Goal: Information Seeking & Learning: Learn about a topic

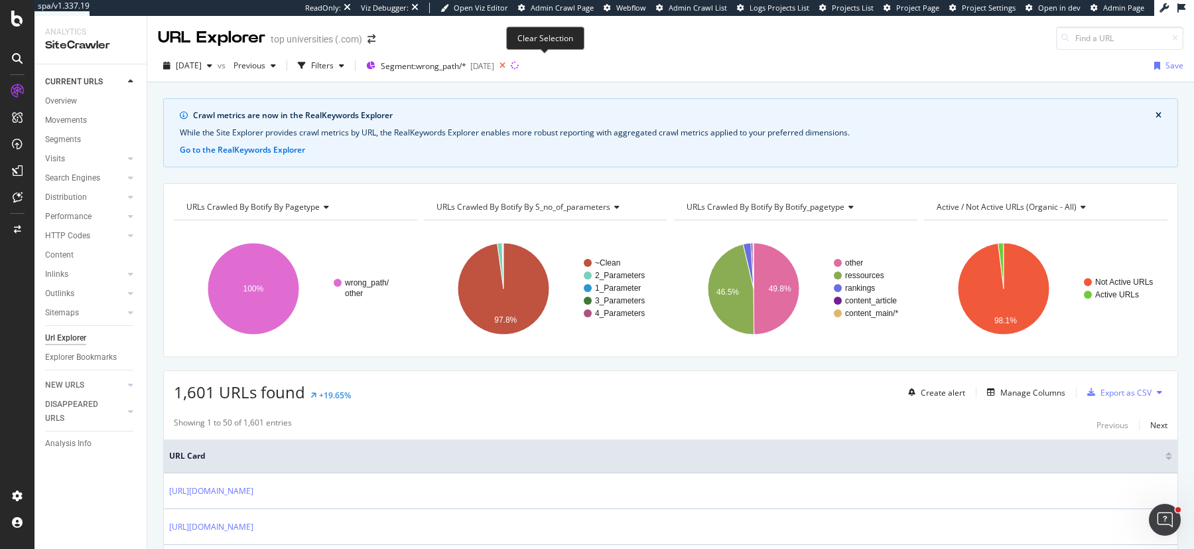
click at [511, 62] on icon at bounding box center [502, 65] width 17 height 19
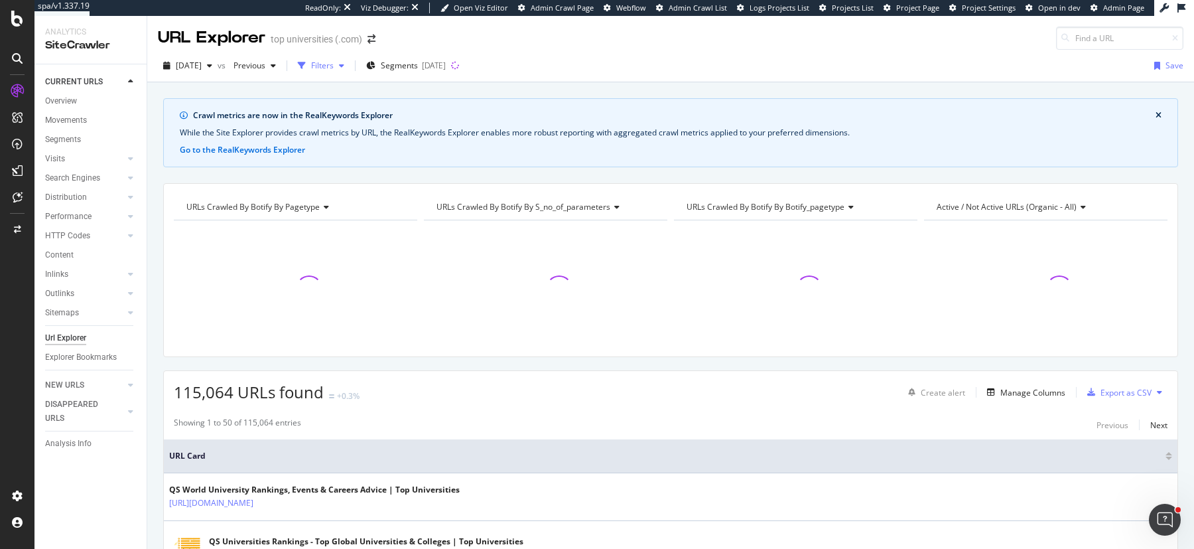
click at [334, 67] on div "Filters" at bounding box center [322, 65] width 23 height 11
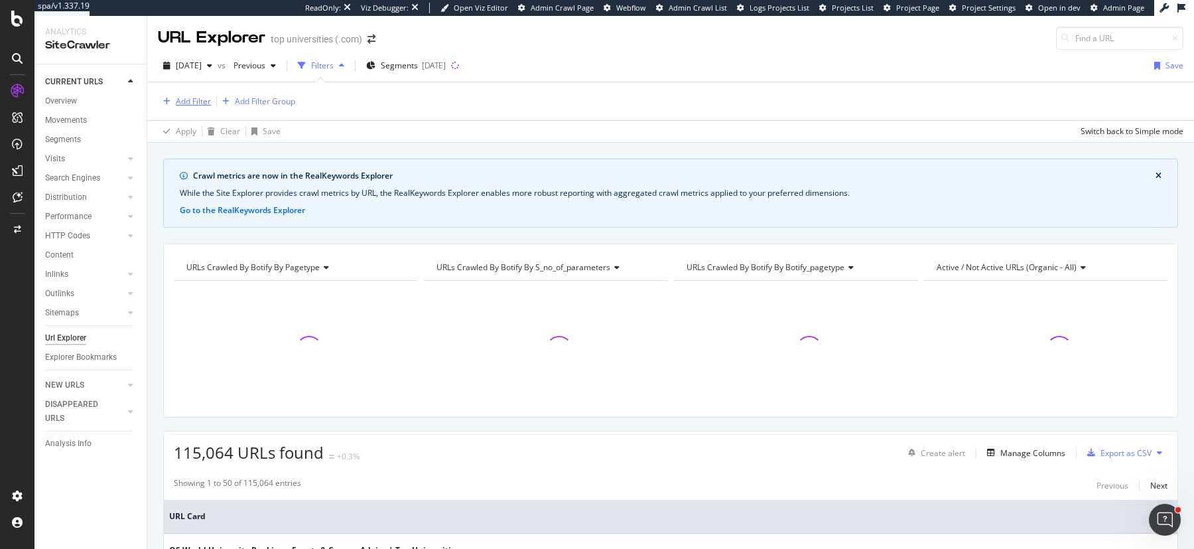
click at [190, 98] on div "Add Filter" at bounding box center [193, 101] width 35 height 11
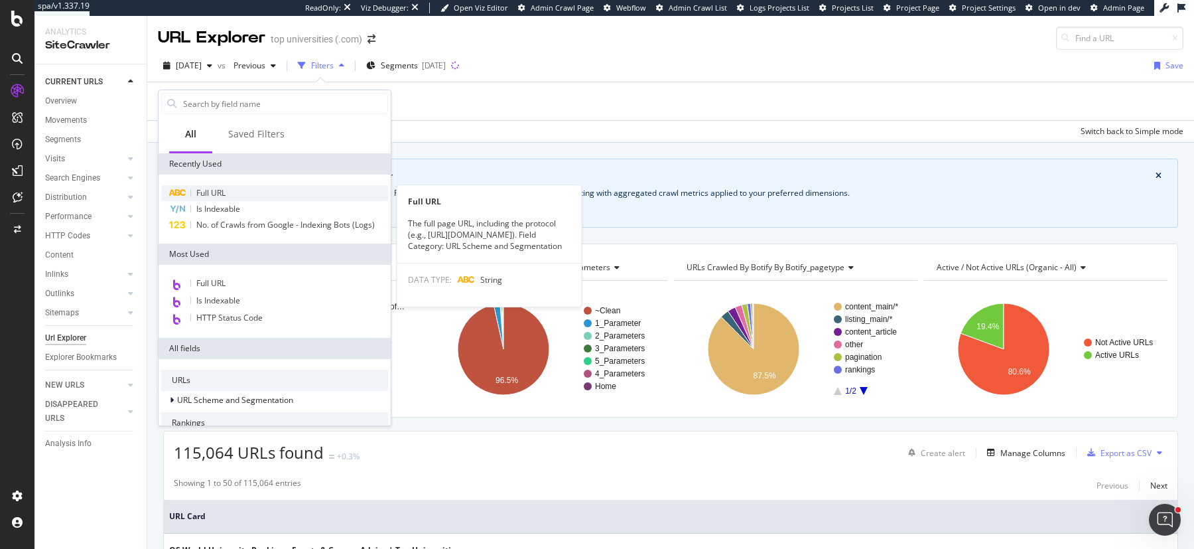
click at [204, 196] on span "Full URL" at bounding box center [210, 192] width 29 height 11
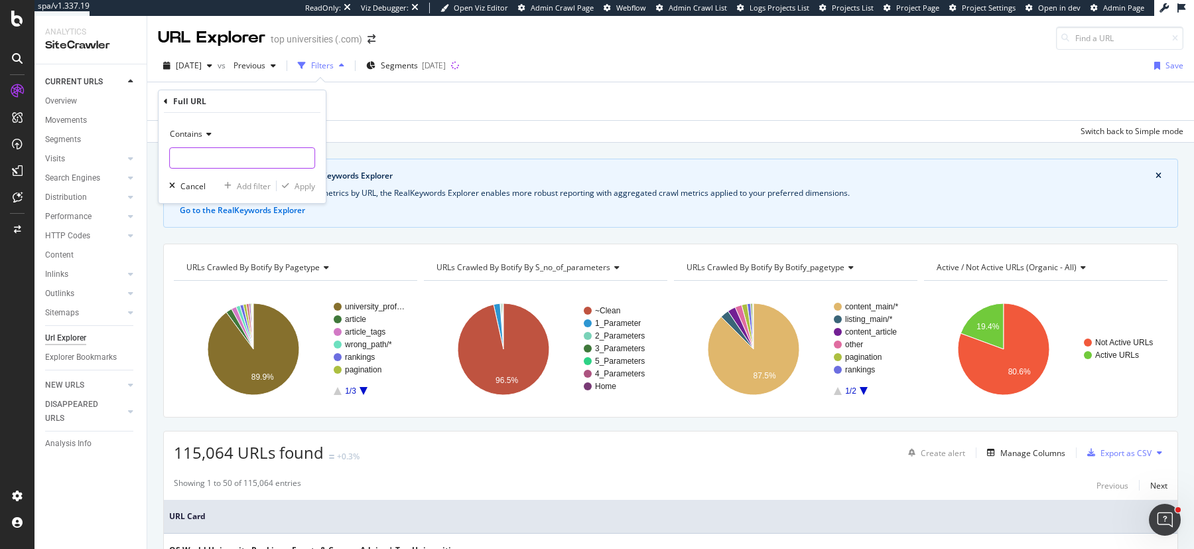
click at [196, 154] on input "text" at bounding box center [242, 157] width 145 height 21
type input "?"
click at [295, 180] on div "Apply" at bounding box center [305, 185] width 21 height 11
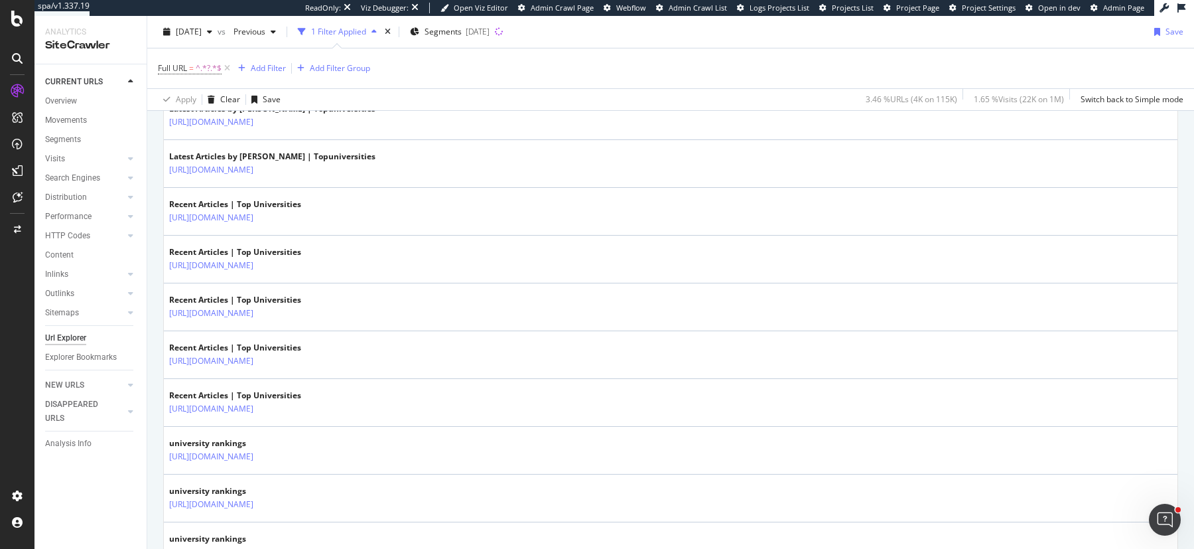
scroll to position [2257, 0]
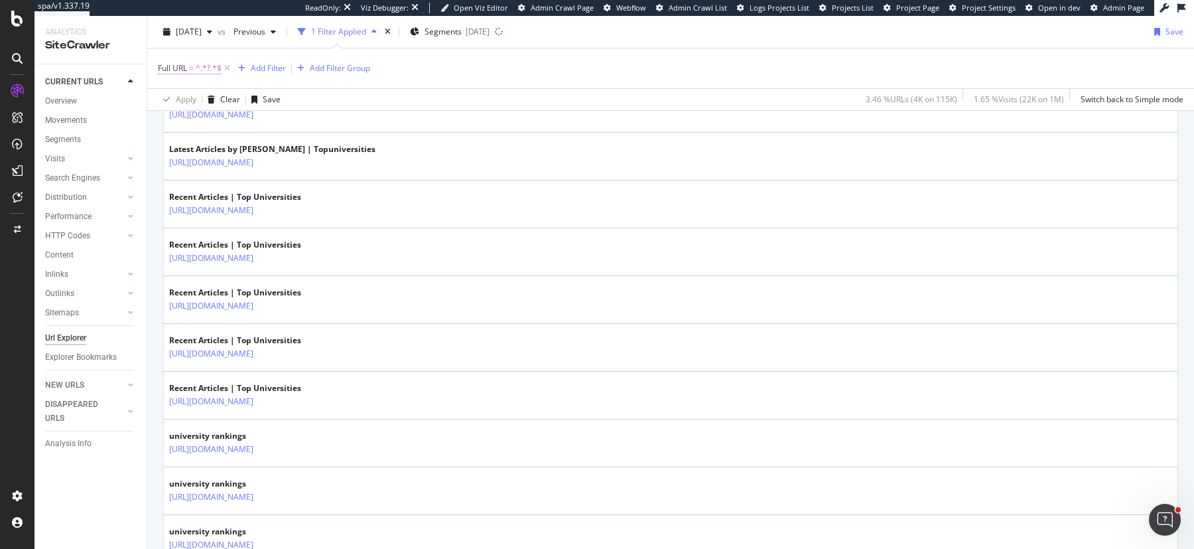
click at [197, 69] on span "^.*?.*$" at bounding box center [209, 68] width 26 height 19
click at [206, 115] on input "?" at bounding box center [232, 122] width 125 height 21
click at [205, 122] on input "?" at bounding box center [232, 122] width 125 height 21
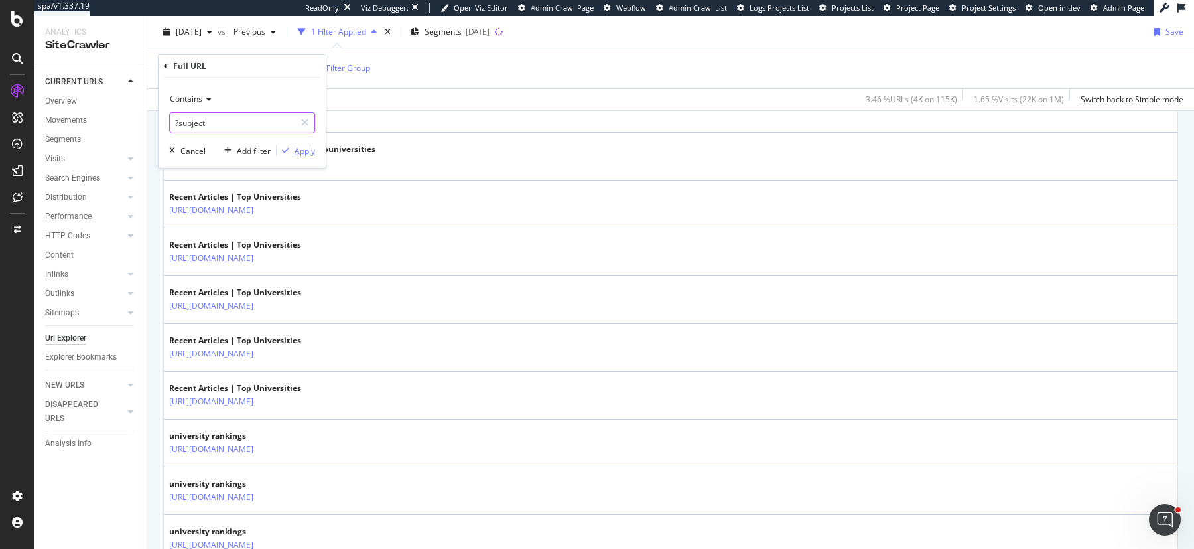
type input "?subject"
click at [292, 148] on div "button" at bounding box center [286, 151] width 18 height 8
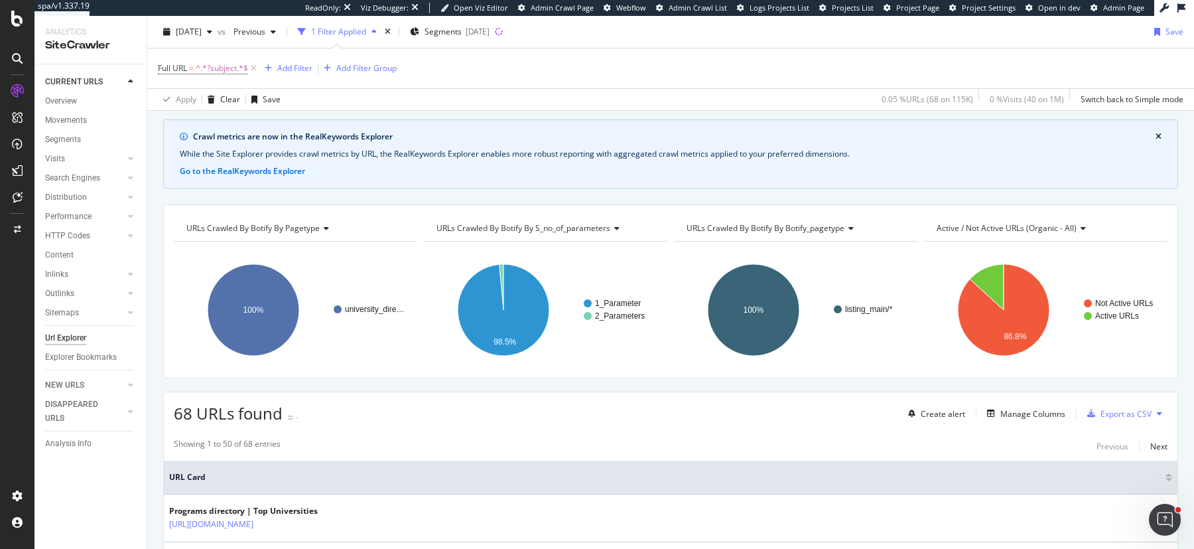
scroll to position [51, 0]
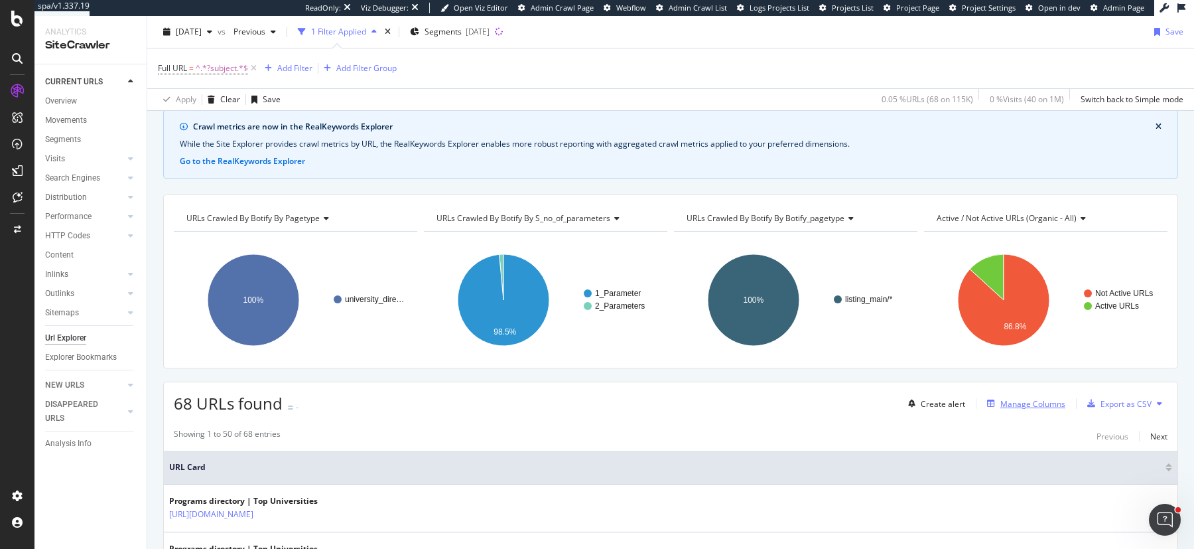
click at [1008, 398] on div "Manage Columns" at bounding box center [1033, 403] width 65 height 11
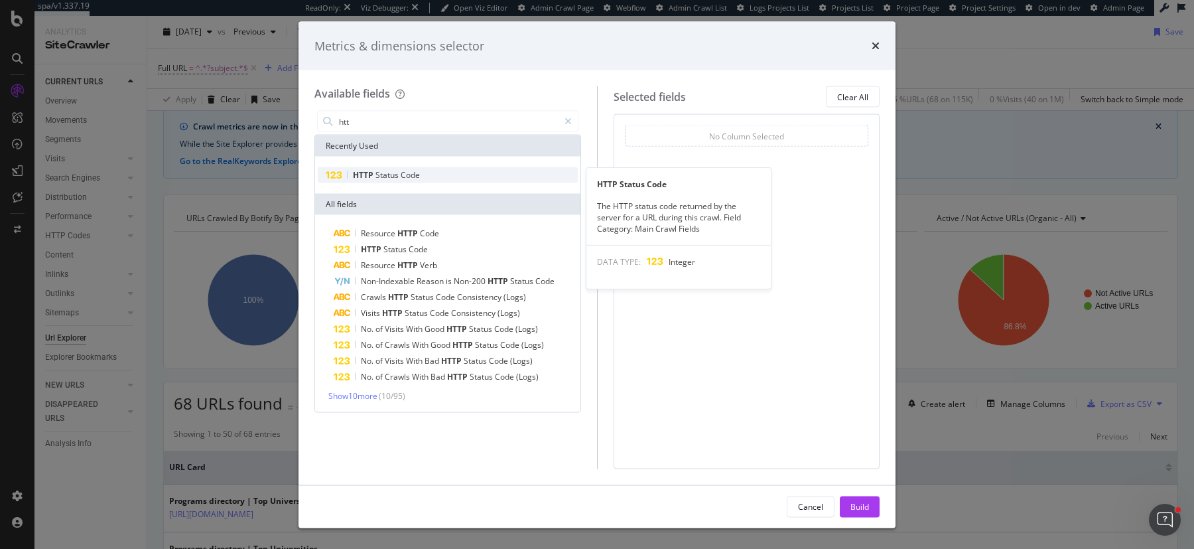
click at [429, 169] on div "HTTP Status Code" at bounding box center [448, 175] width 260 height 16
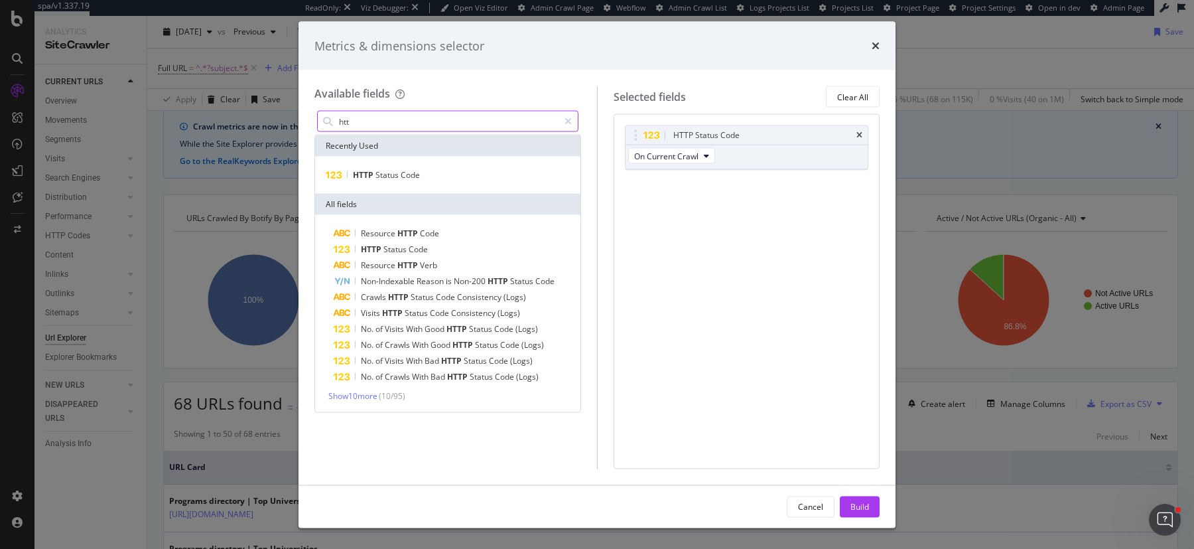
click at [419, 120] on input "htt" at bounding box center [448, 121] width 221 height 20
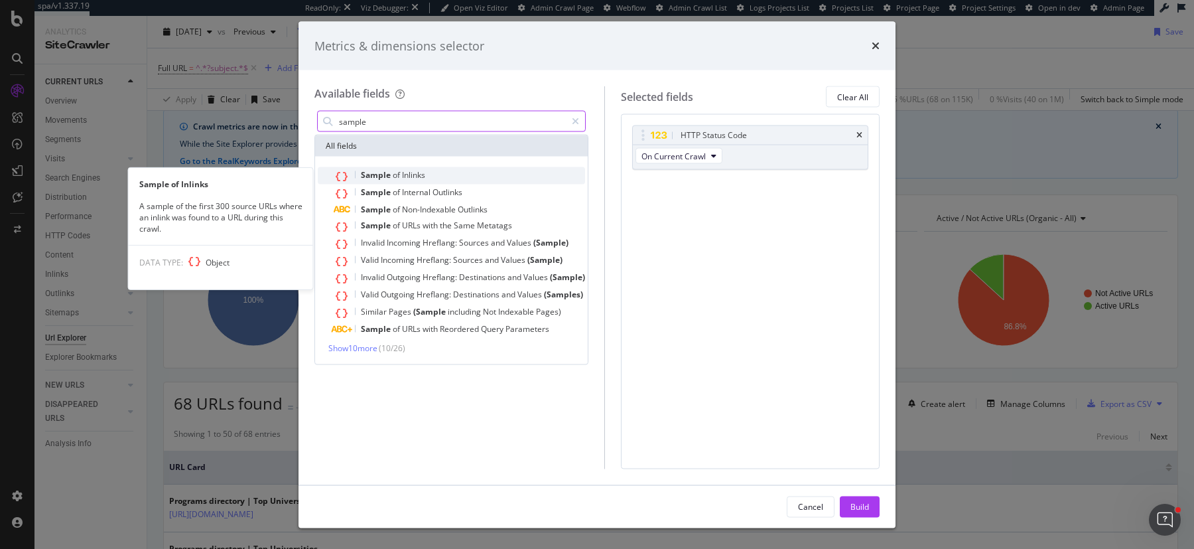
type input "sample"
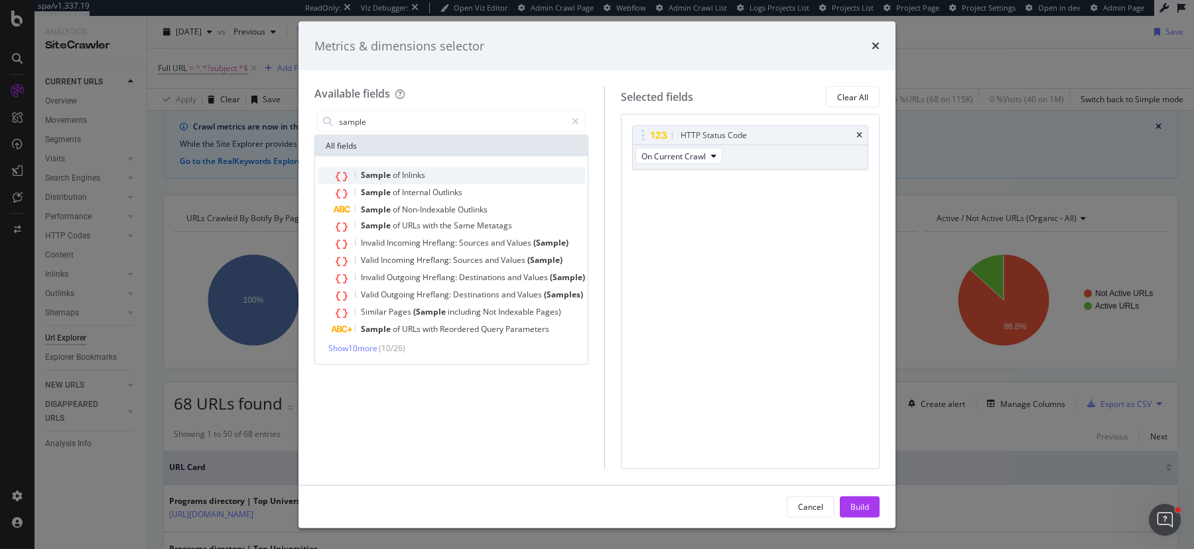
click at [413, 180] on div "Sample of Inlinks" at bounding box center [459, 175] width 251 height 17
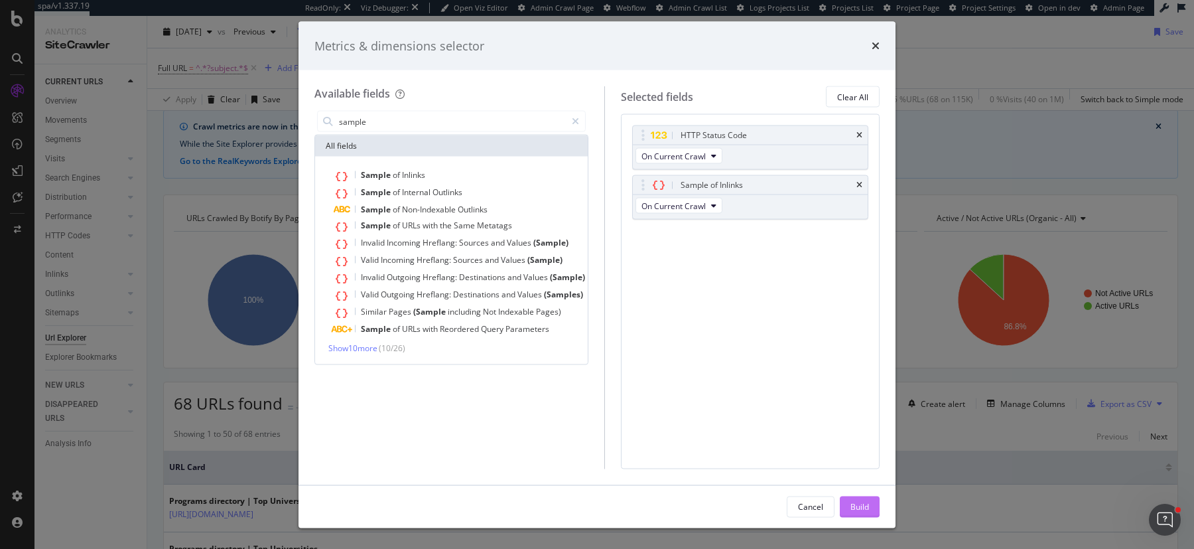
click at [869, 504] on div "Build" at bounding box center [860, 505] width 19 height 11
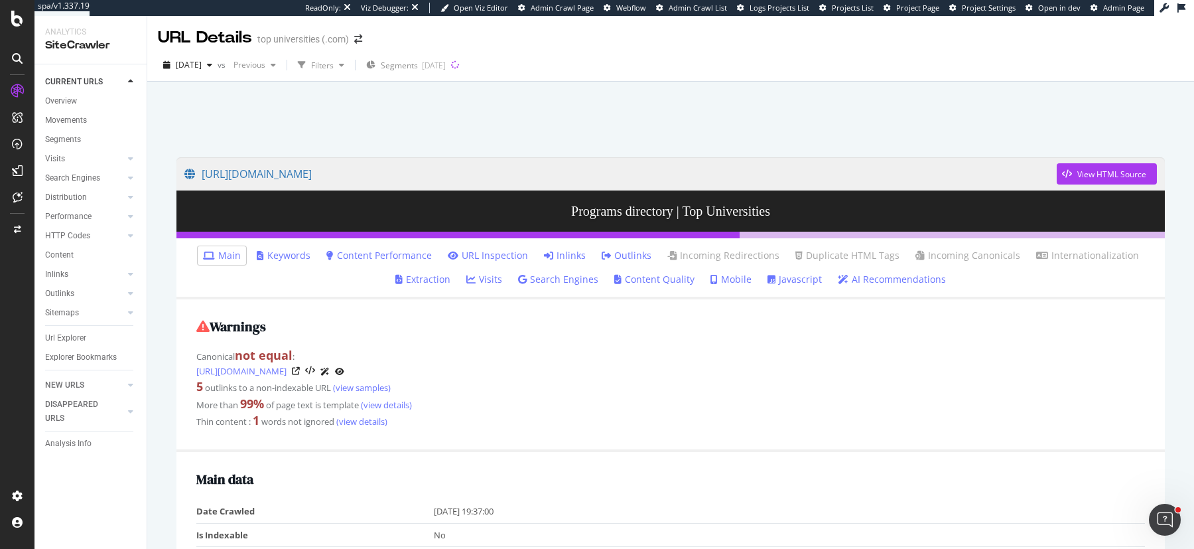
click at [570, 257] on link "Inlinks" at bounding box center [565, 255] width 42 height 13
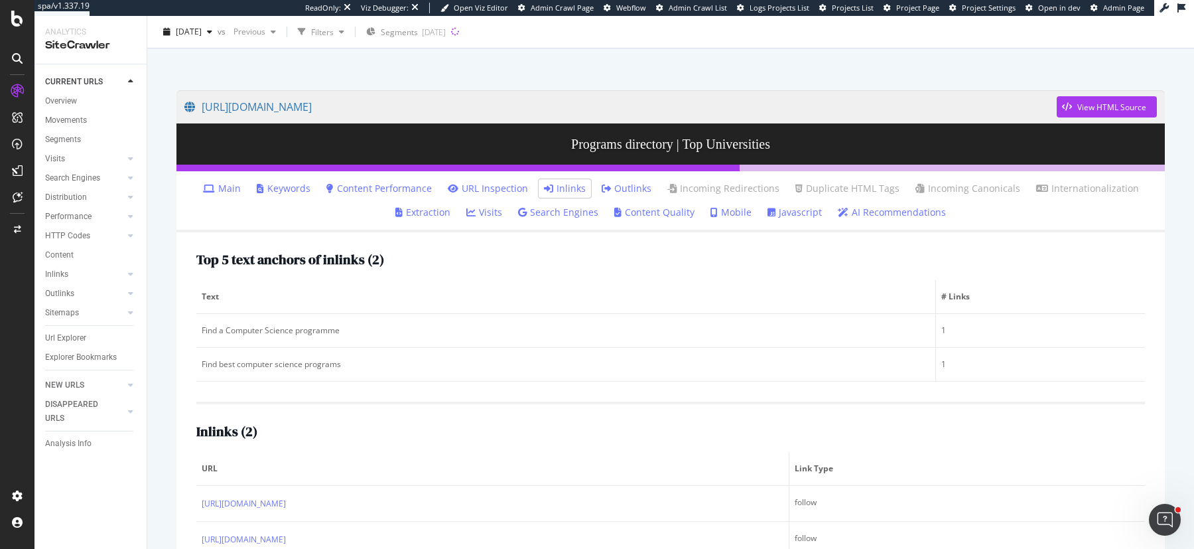
scroll to position [106, 0]
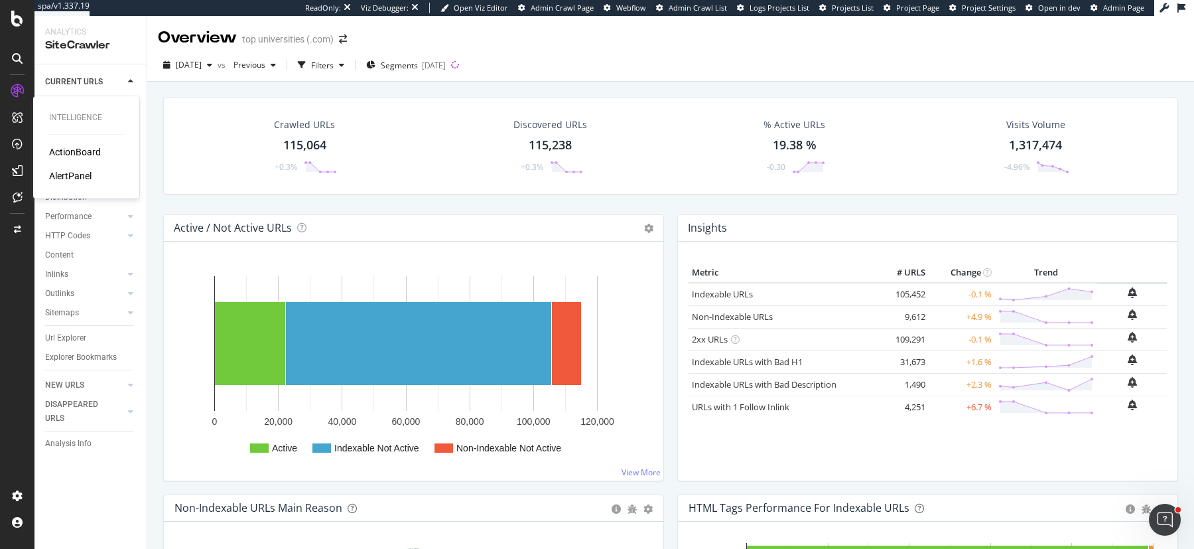
click at [68, 153] on div "ActionBoard" at bounding box center [75, 151] width 52 height 13
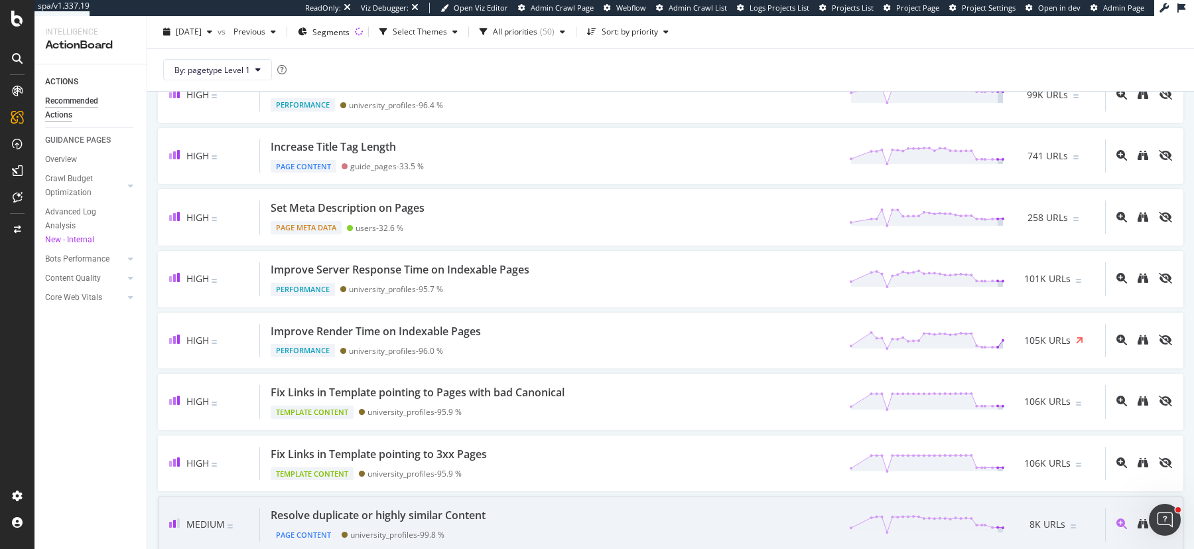
scroll to position [313, 0]
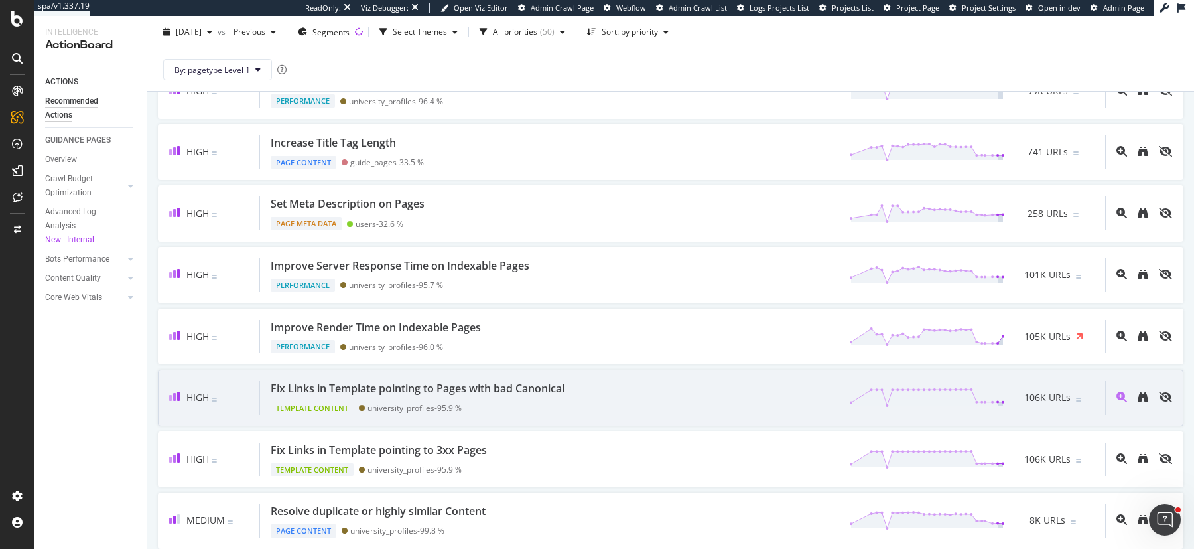
click at [660, 393] on div "Fix Links in Template pointing to Pages with bad Canonical Template Content uni…" at bounding box center [682, 398] width 845 height 34
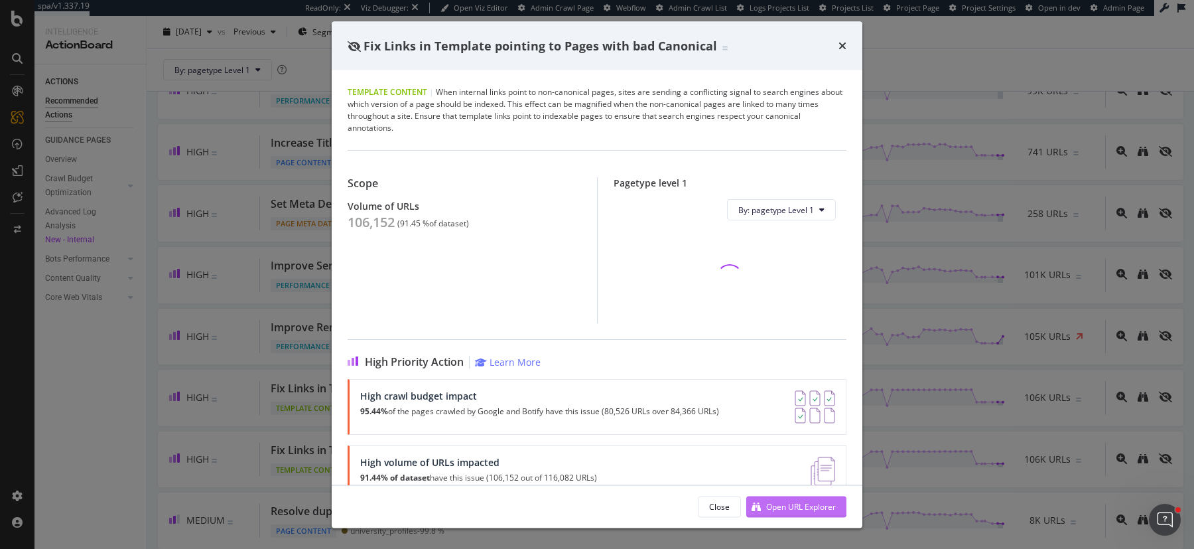
click at [799, 498] on div "Open URL Explorer" at bounding box center [791, 506] width 90 height 20
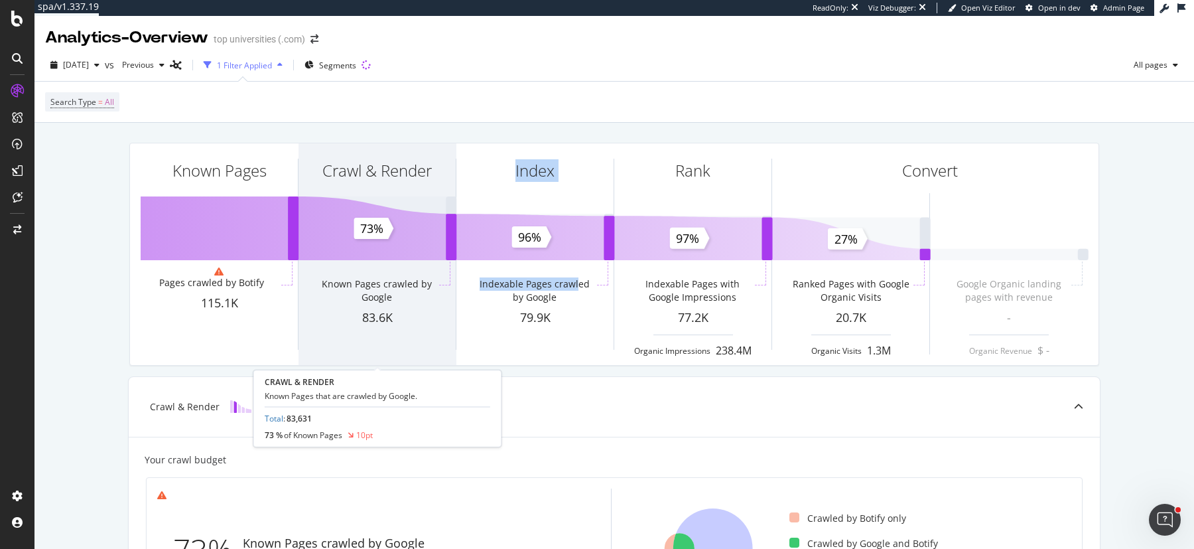
drag, startPoint x: 573, startPoint y: 287, endPoint x: 435, endPoint y: 311, distance: 140.8
click at [435, 311] on div "Known Pages Pages crawled by Botify 115.1K Crawl & Render Known Pages crawled b…" at bounding box center [614, 254] width 969 height 222
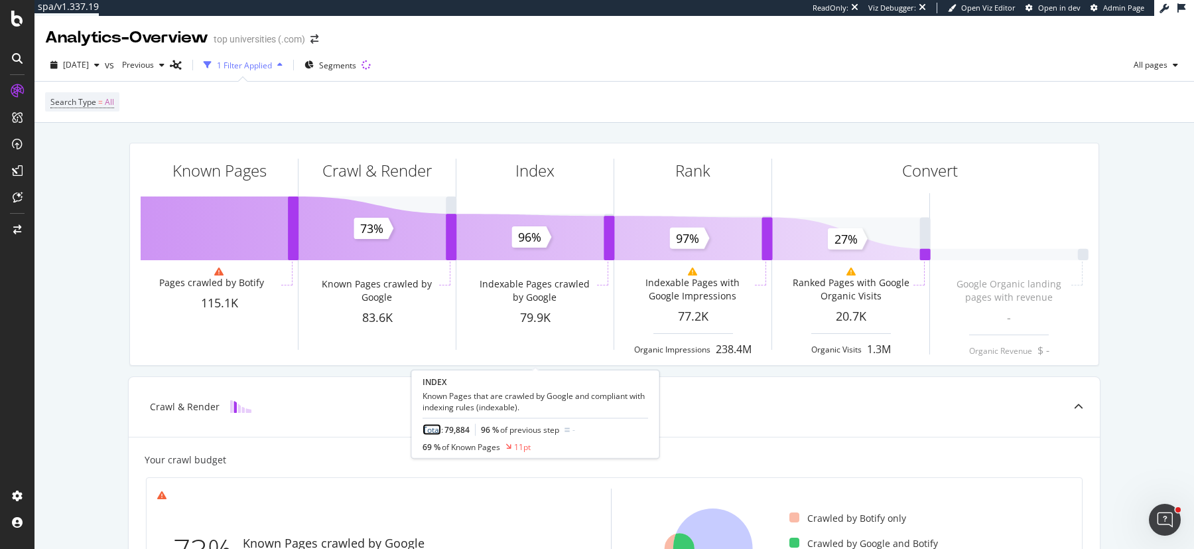
click at [430, 430] on link "Total" at bounding box center [432, 429] width 19 height 11
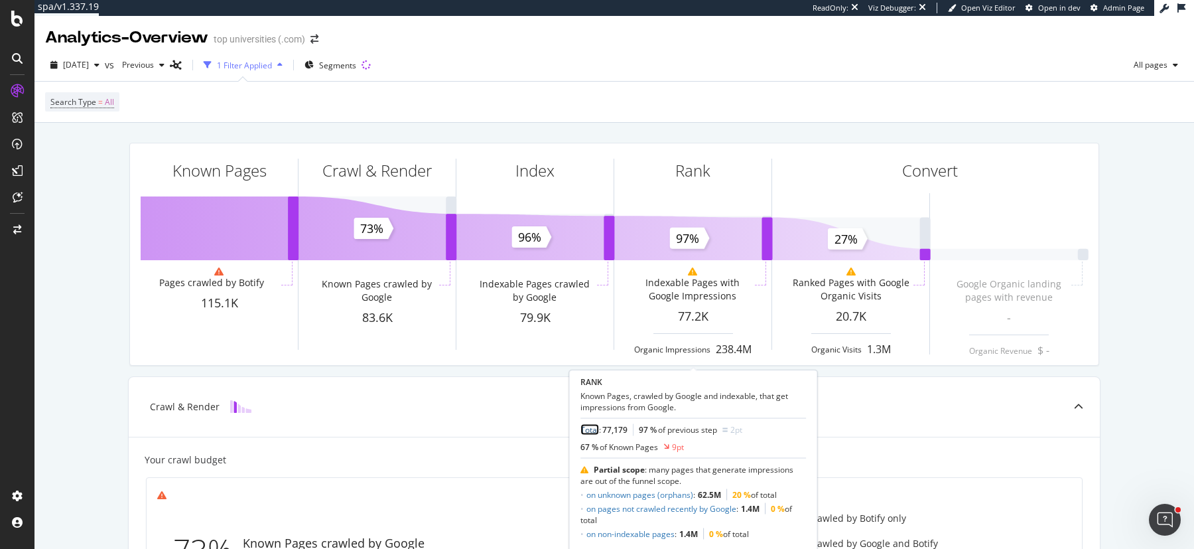
click at [591, 432] on link "Total" at bounding box center [590, 429] width 19 height 11
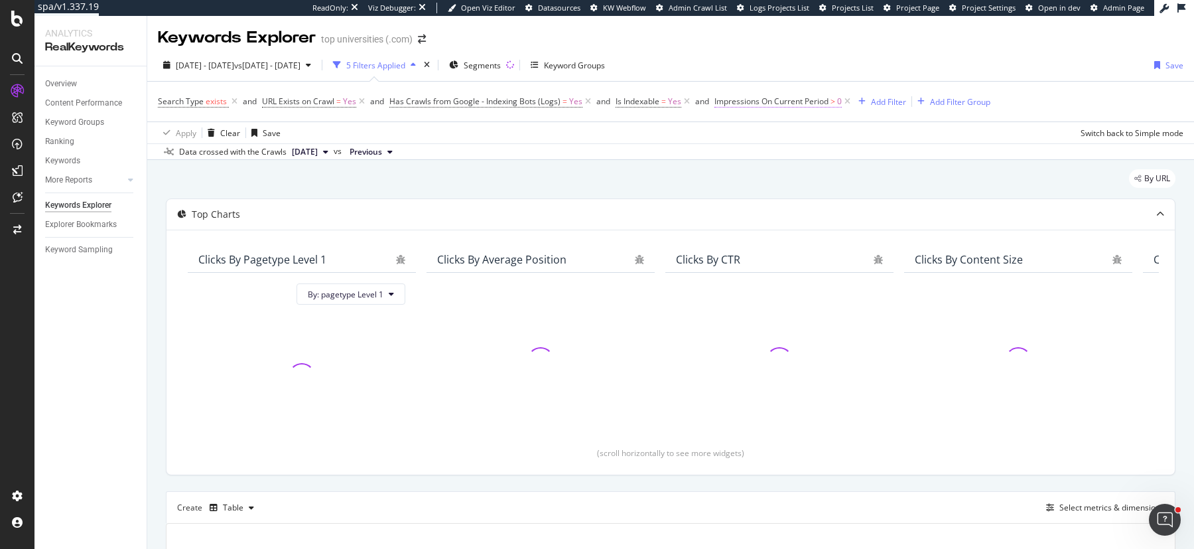
click at [803, 100] on span "Impressions On Current Period" at bounding box center [772, 101] width 114 height 11
click at [762, 177] on span "Greater than" at bounding box center [749, 177] width 48 height 11
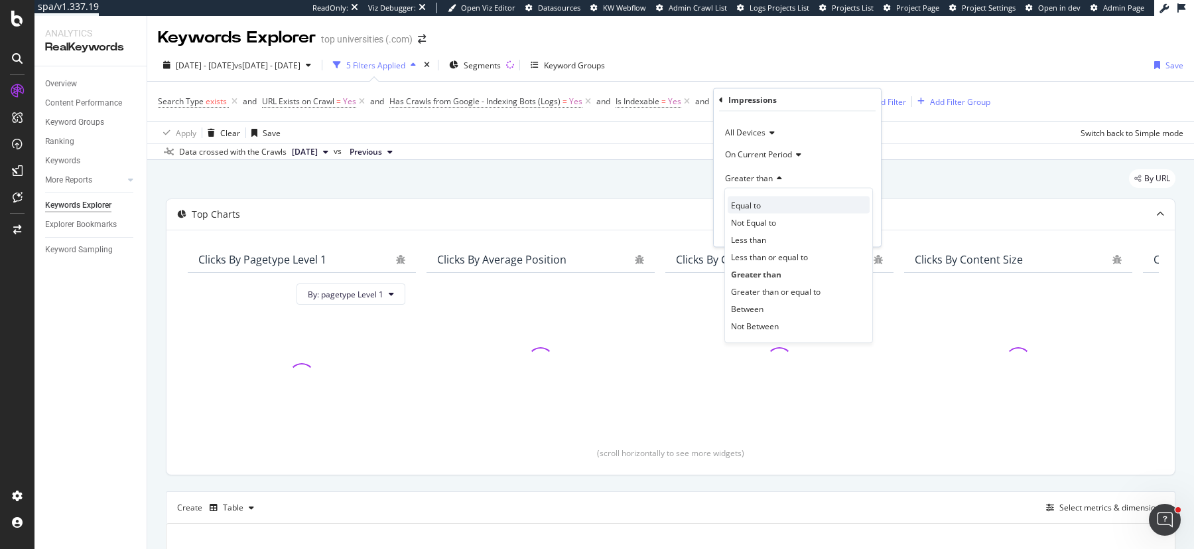
click at [760, 206] on span "Equal to" at bounding box center [746, 204] width 30 height 11
click at [847, 228] on div "button" at bounding box center [841, 230] width 18 height 8
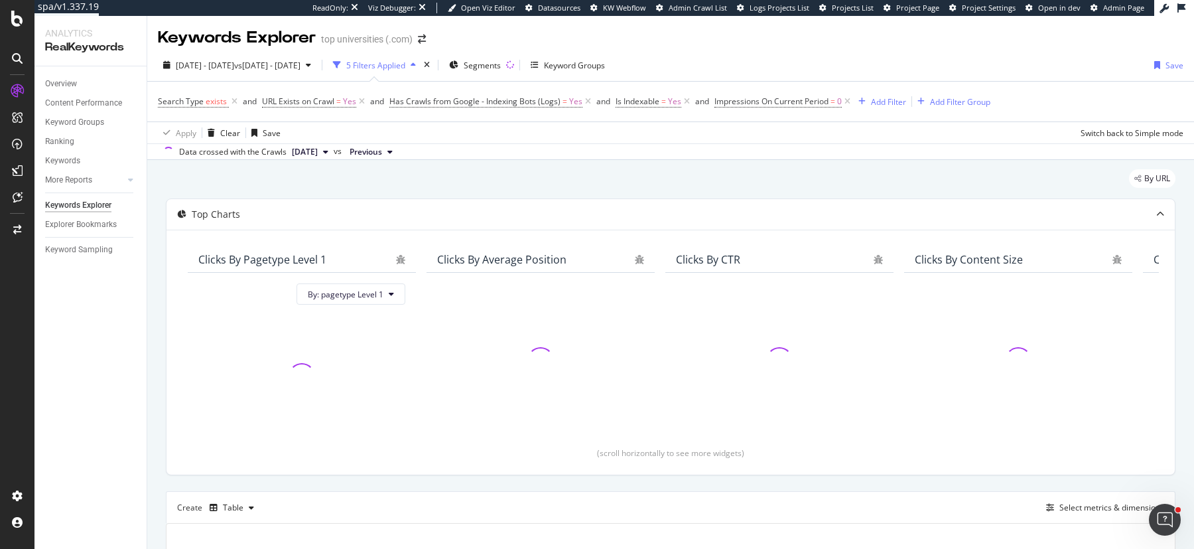
click at [847, 228] on div "Top Charts" at bounding box center [671, 214] width 1009 height 31
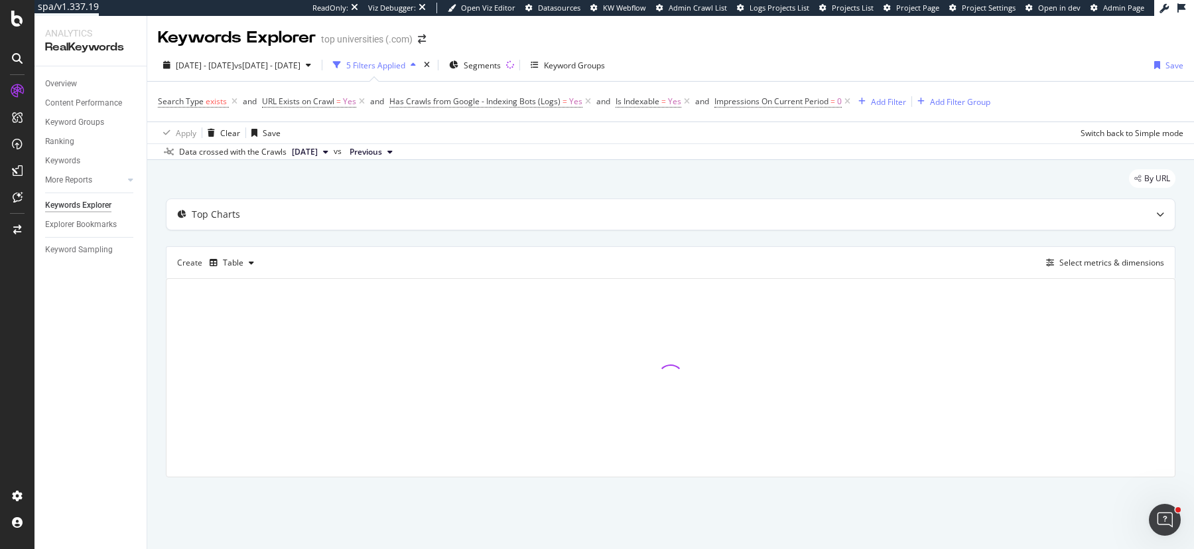
click at [847, 228] on div "Top Charts" at bounding box center [671, 214] width 1009 height 31
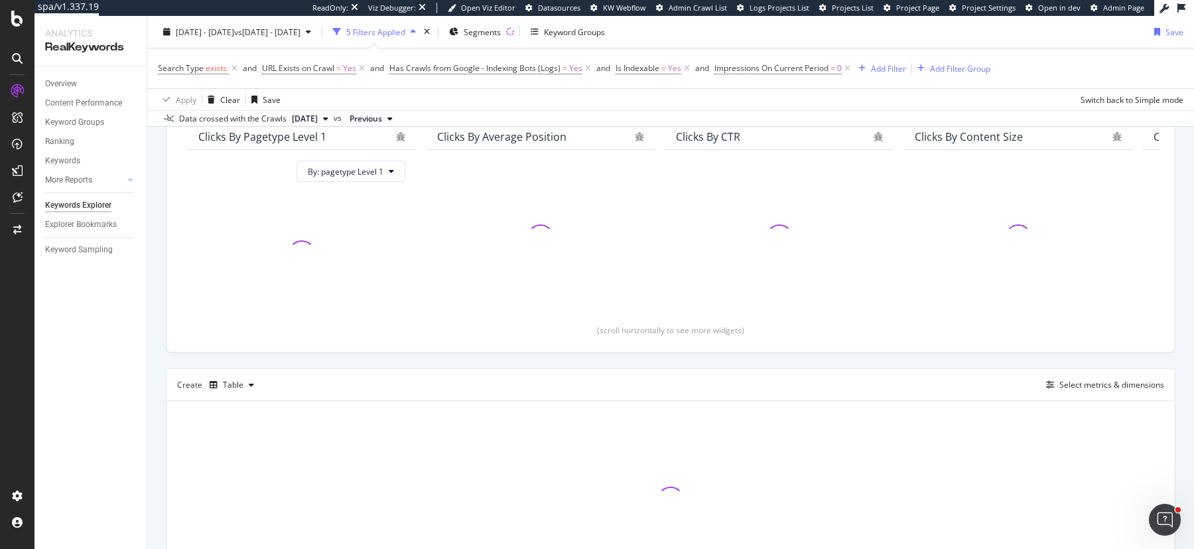
scroll to position [174, 0]
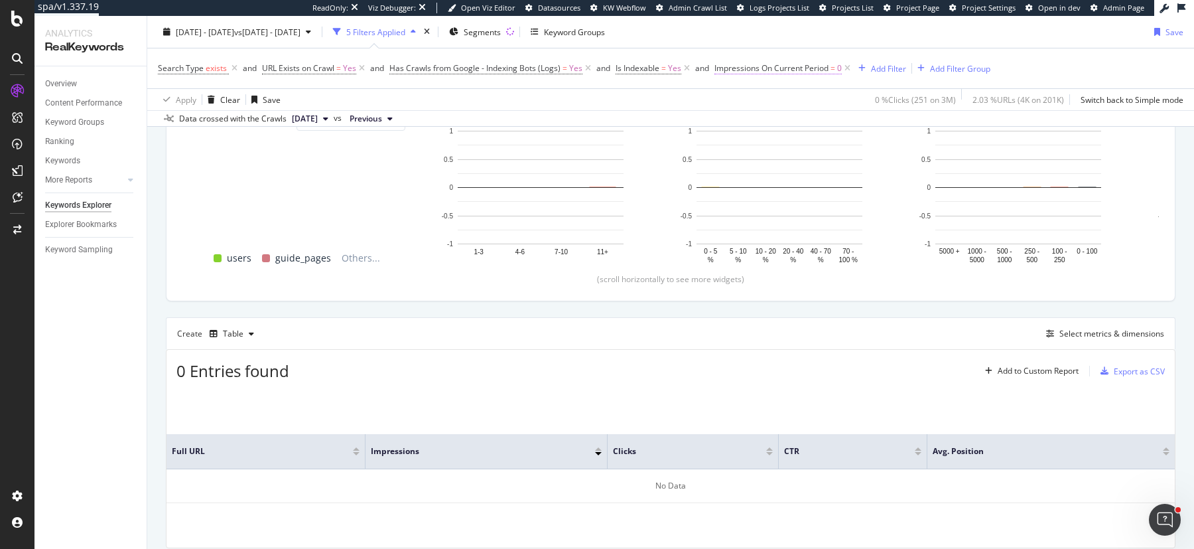
click at [783, 68] on span "Impressions On Current Period" at bounding box center [772, 67] width 114 height 11
click at [686, 85] on div "Search Type exists and URL Exists on Crawl = Yes and Has Crawls from Google - I…" at bounding box center [671, 68] width 1026 height 40
click at [586, 69] on icon at bounding box center [588, 68] width 11 height 13
click at [229, 67] on icon at bounding box center [234, 68] width 11 height 13
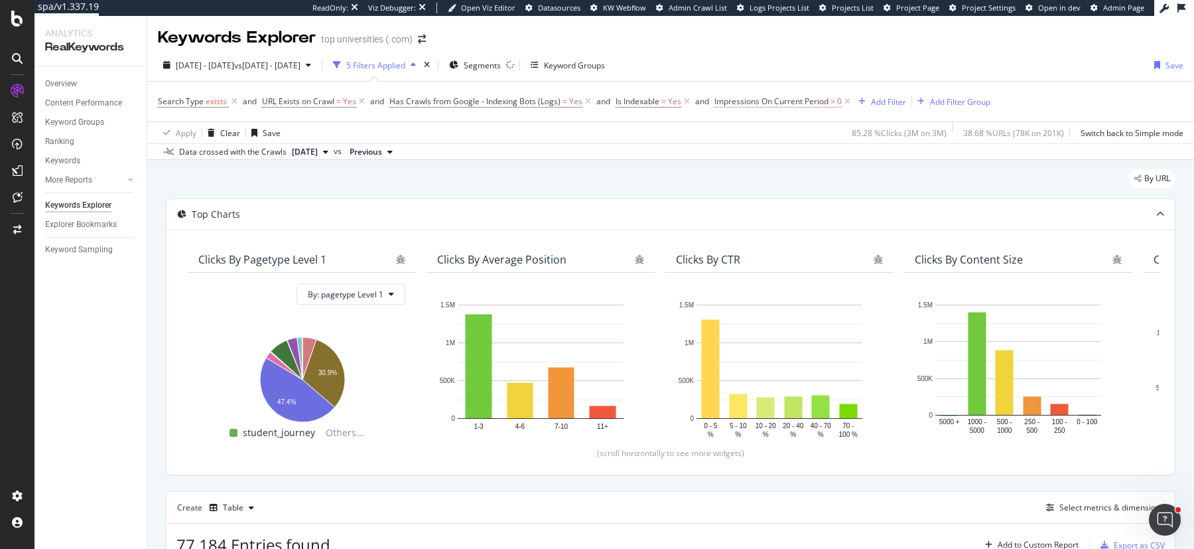
click at [770, 102] on span "Impressions On Current Period" at bounding box center [772, 101] width 114 height 11
click at [754, 176] on span "Greater than" at bounding box center [749, 177] width 48 height 11
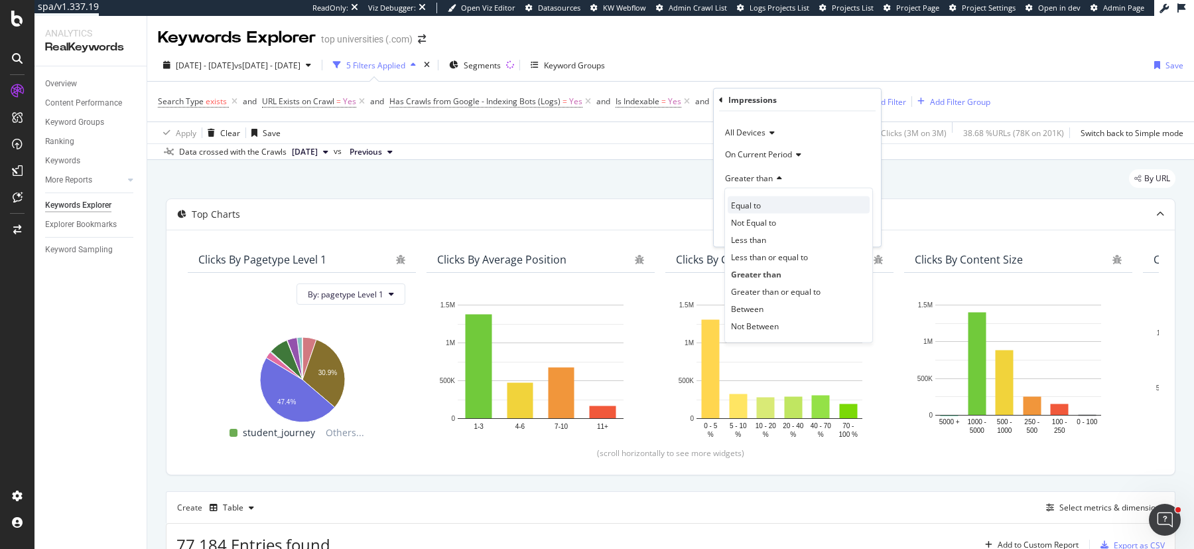
click at [758, 200] on span "Equal to" at bounding box center [746, 204] width 30 height 11
click at [848, 231] on div "button" at bounding box center [841, 230] width 18 height 8
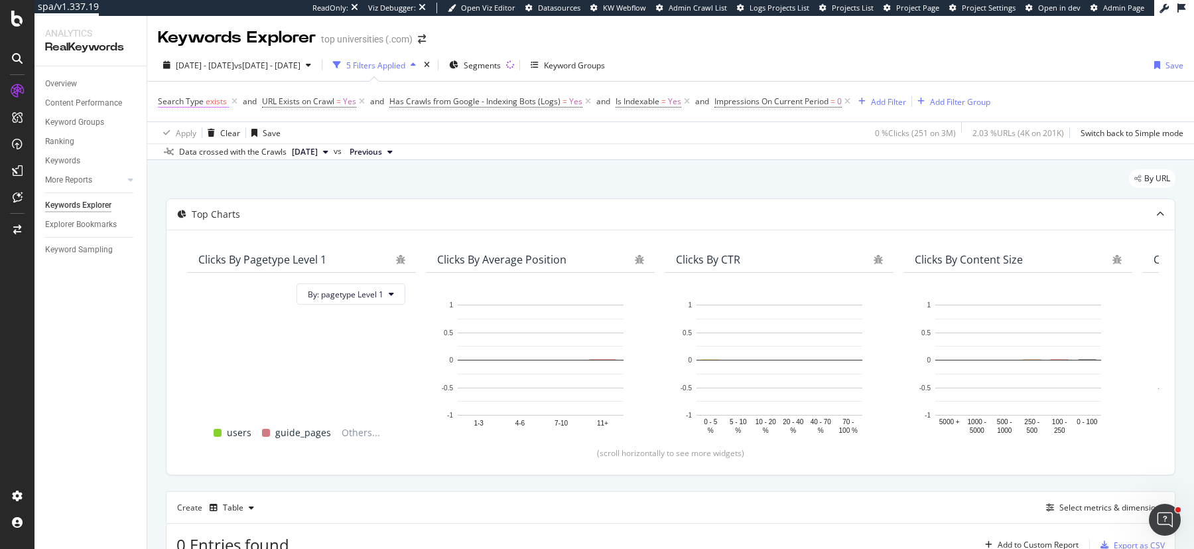
click at [212, 101] on span "exists" at bounding box center [216, 101] width 21 height 11
click at [445, 131] on div "Apply Clear Save 0 % Clicks ( 251 on 3M ) 2.03 % URLs ( 4K on 201K ) Switch bac…" at bounding box center [670, 132] width 1047 height 22
click at [233, 101] on icon at bounding box center [234, 101] width 11 height 13
click at [887, 169] on div "By URL" at bounding box center [671, 183] width 1010 height 29
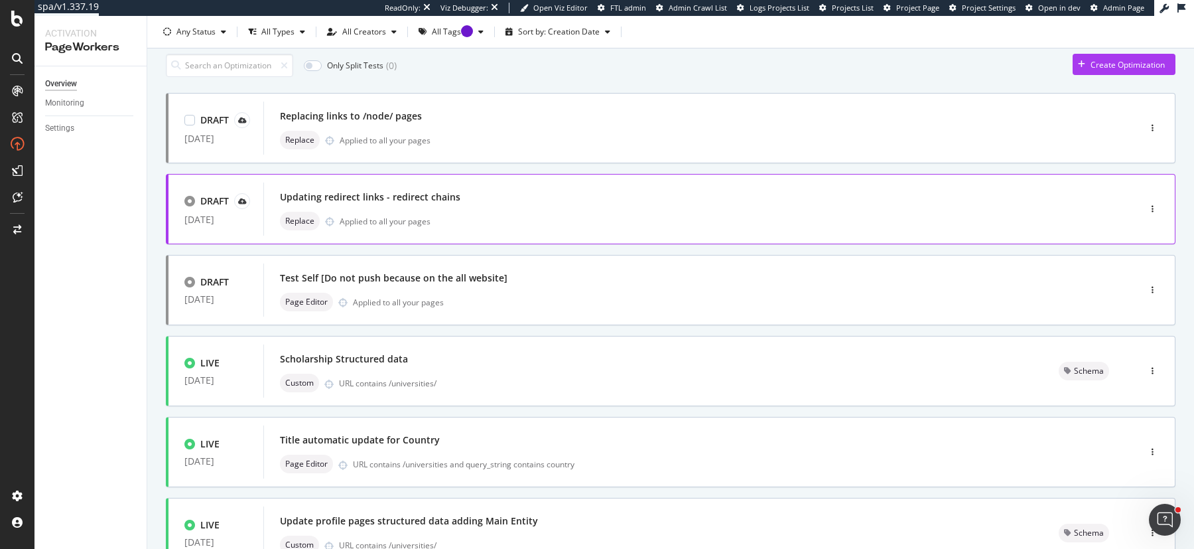
scroll to position [55, 0]
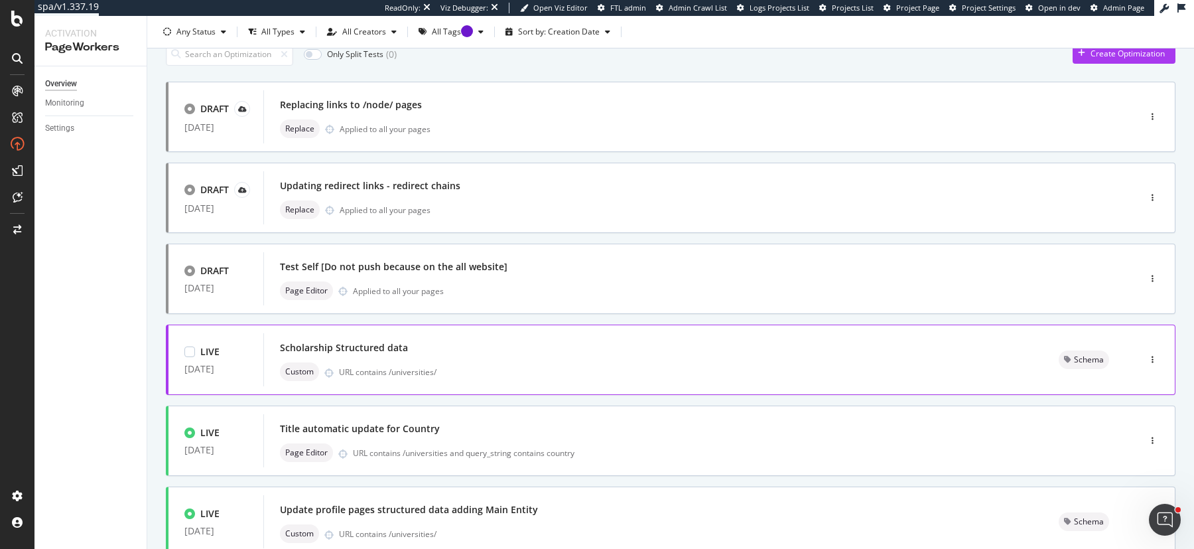
click at [492, 333] on div "Scholarship Structured data Custom URL contains /universities/" at bounding box center [653, 359] width 780 height 53
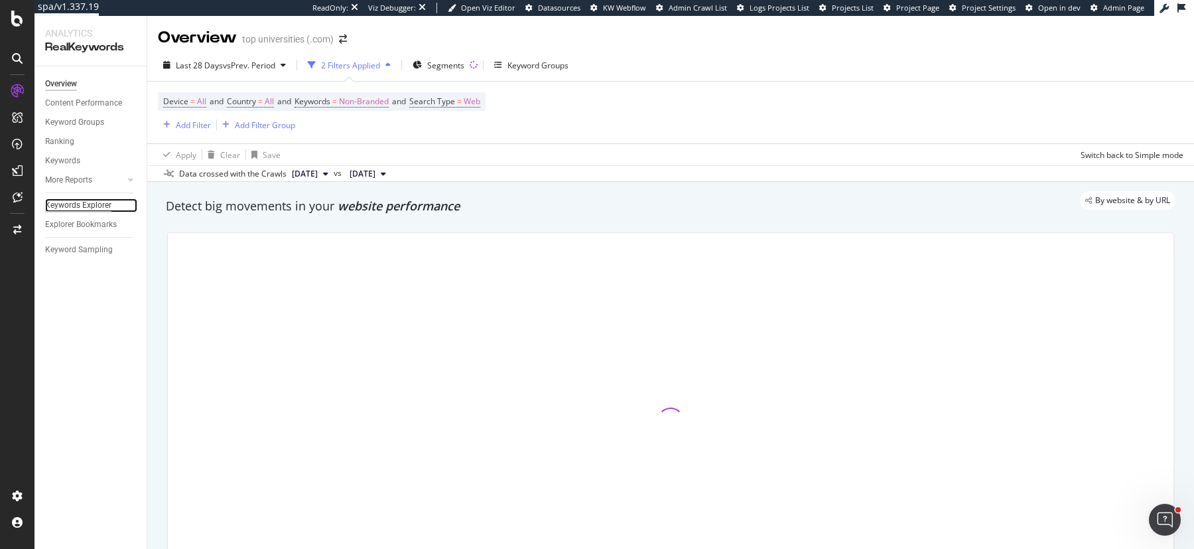
click at [79, 200] on div "Keywords Explorer" at bounding box center [78, 205] width 66 height 14
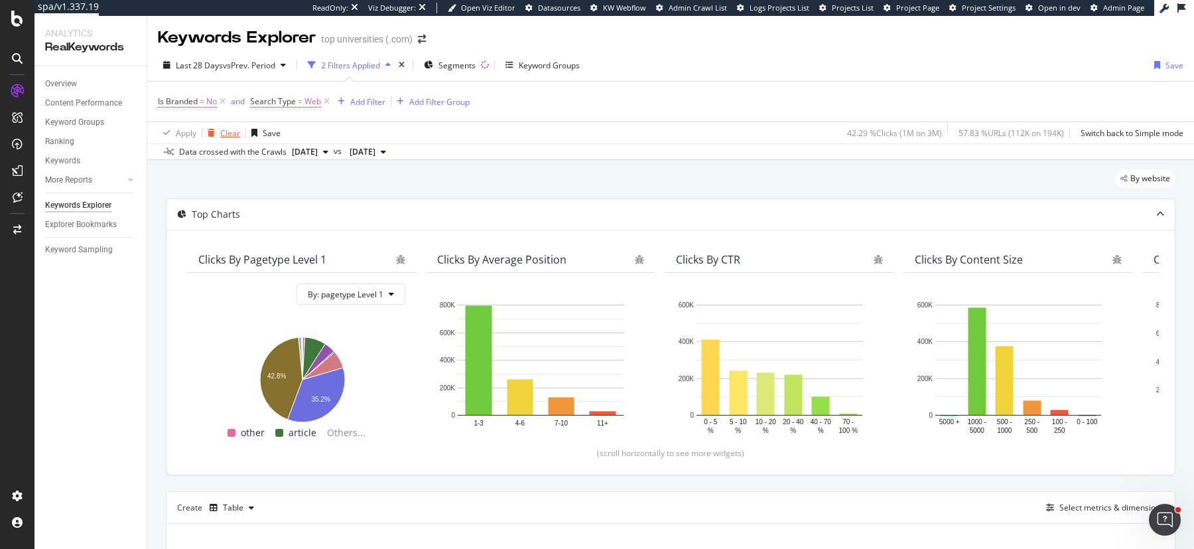
click at [218, 137] on div "Clear" at bounding box center [221, 133] width 38 height 20
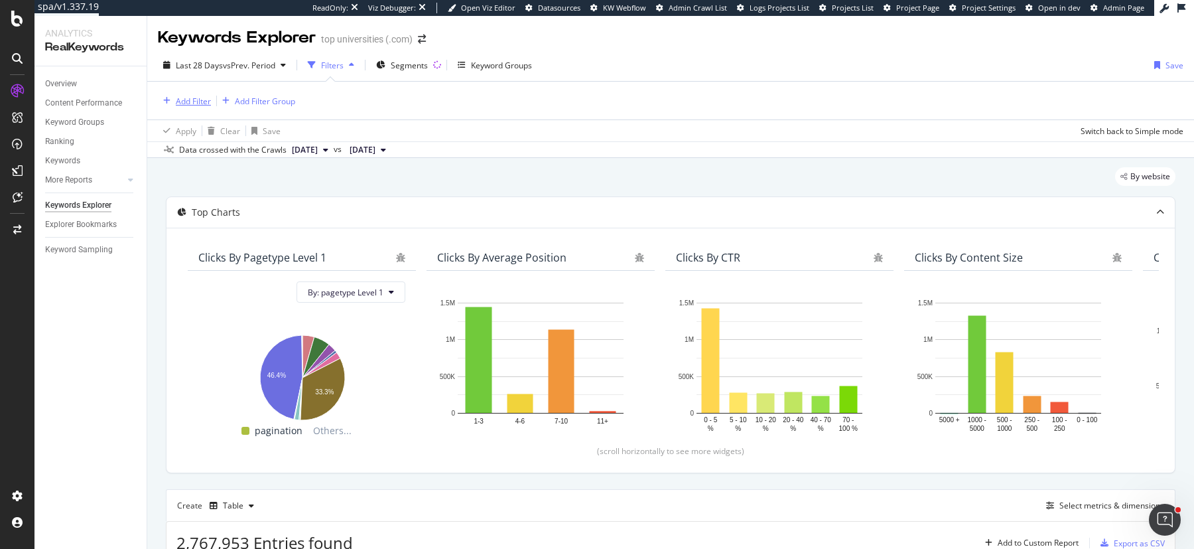
click at [193, 107] on div "Add Filter" at bounding box center [184, 101] width 53 height 15
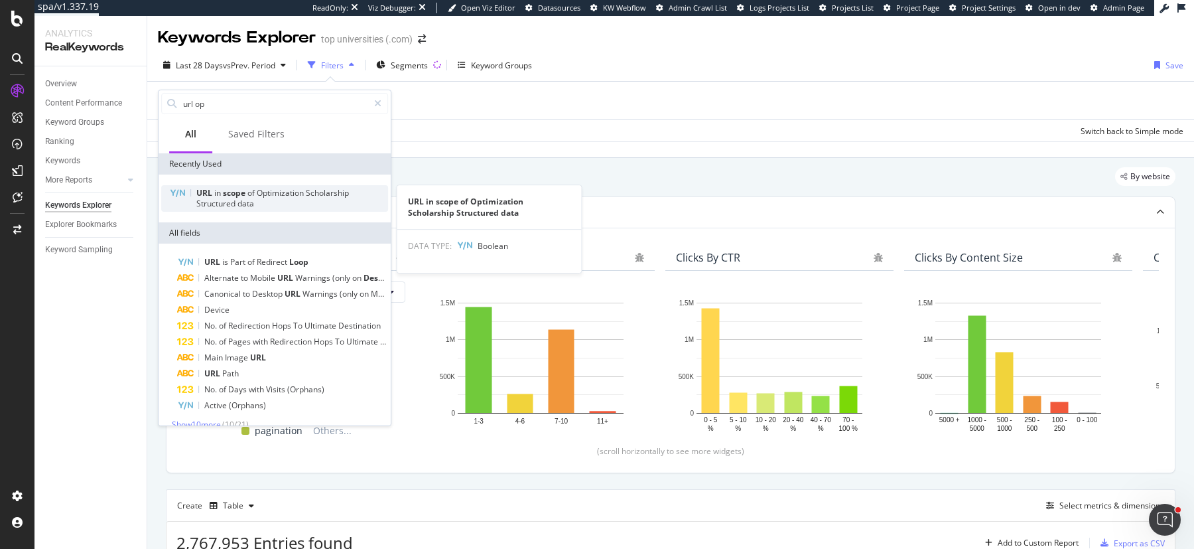
type input "url op"
click at [229, 205] on span "Structured" at bounding box center [216, 203] width 41 height 11
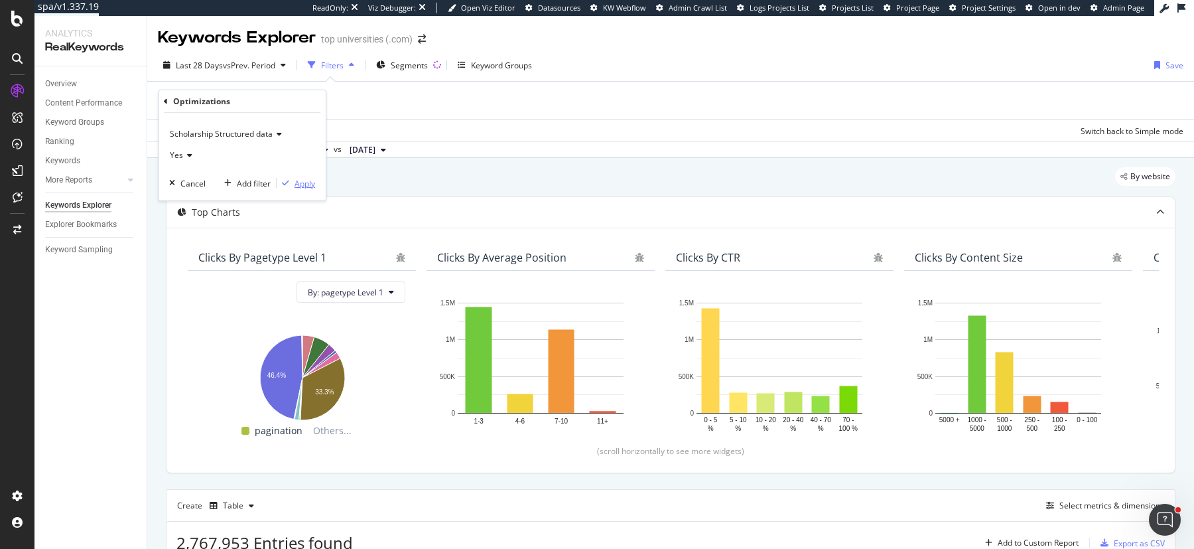
click at [301, 183] on div "Apply" at bounding box center [305, 183] width 21 height 11
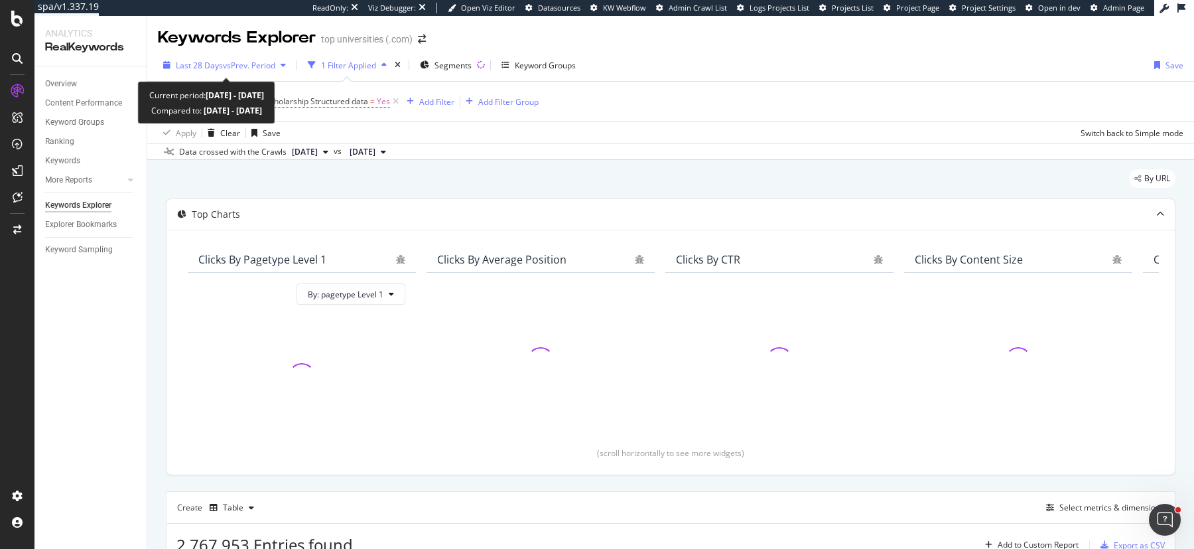
click at [224, 60] on span "vs Prev. Period" at bounding box center [249, 65] width 52 height 11
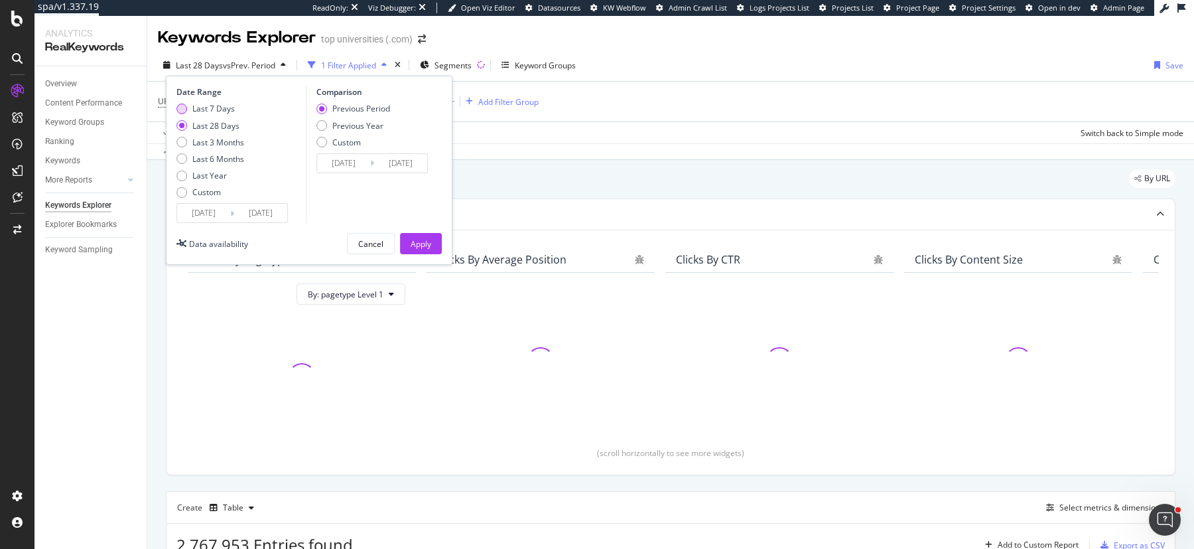
click at [221, 106] on div "Last 7 Days" at bounding box center [213, 108] width 42 height 11
type input "[DATE]"
click at [423, 234] on div "Apply" at bounding box center [421, 244] width 21 height 20
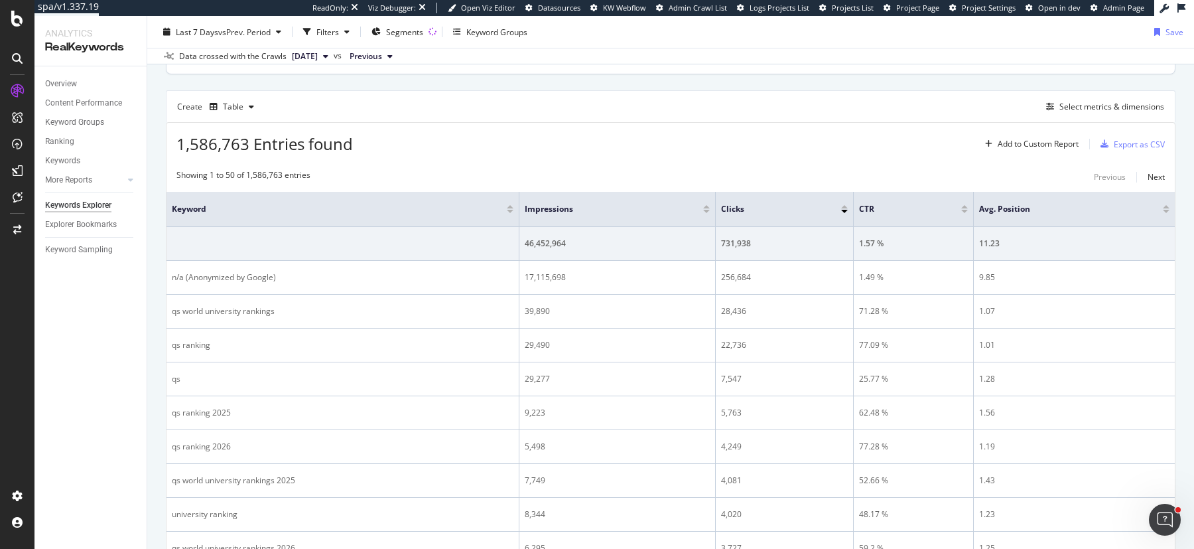
scroll to position [354, 0]
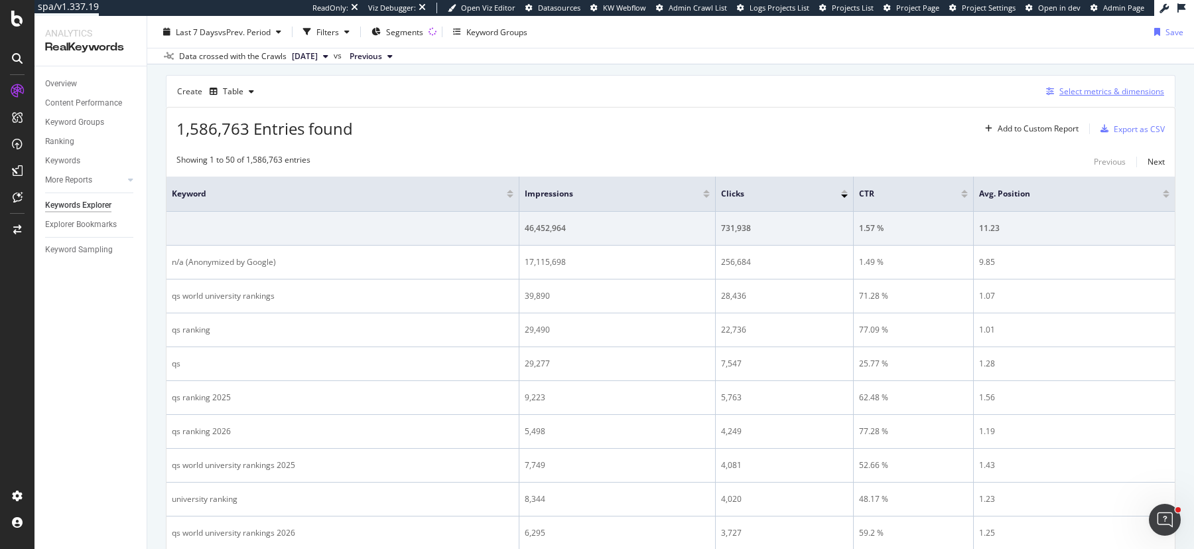
click at [1093, 88] on div "Select metrics & dimensions" at bounding box center [1112, 91] width 105 height 11
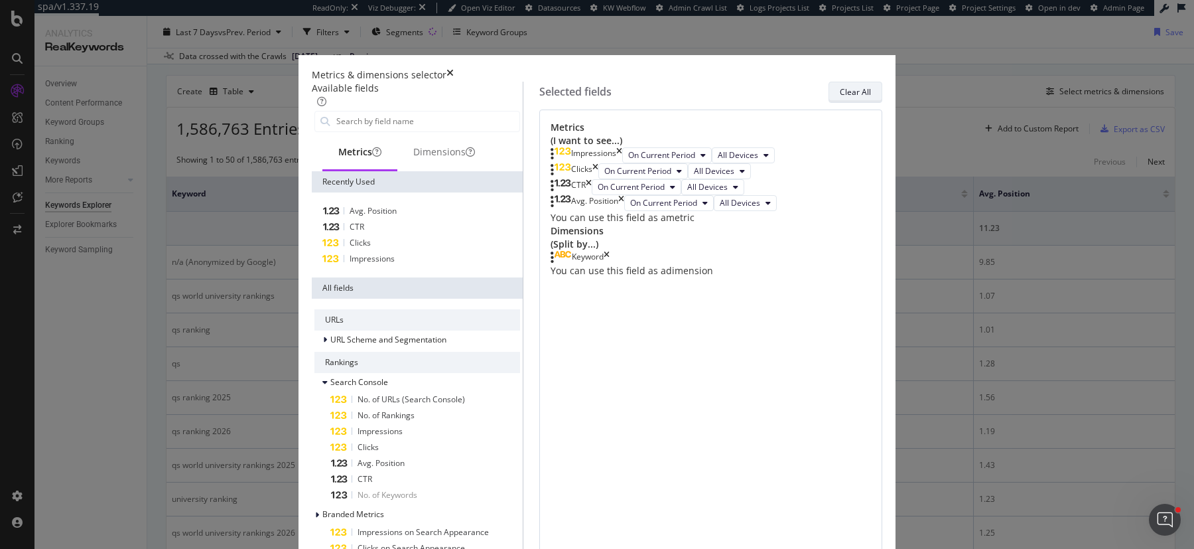
click at [857, 89] on div "Clear All" at bounding box center [855, 92] width 31 height 19
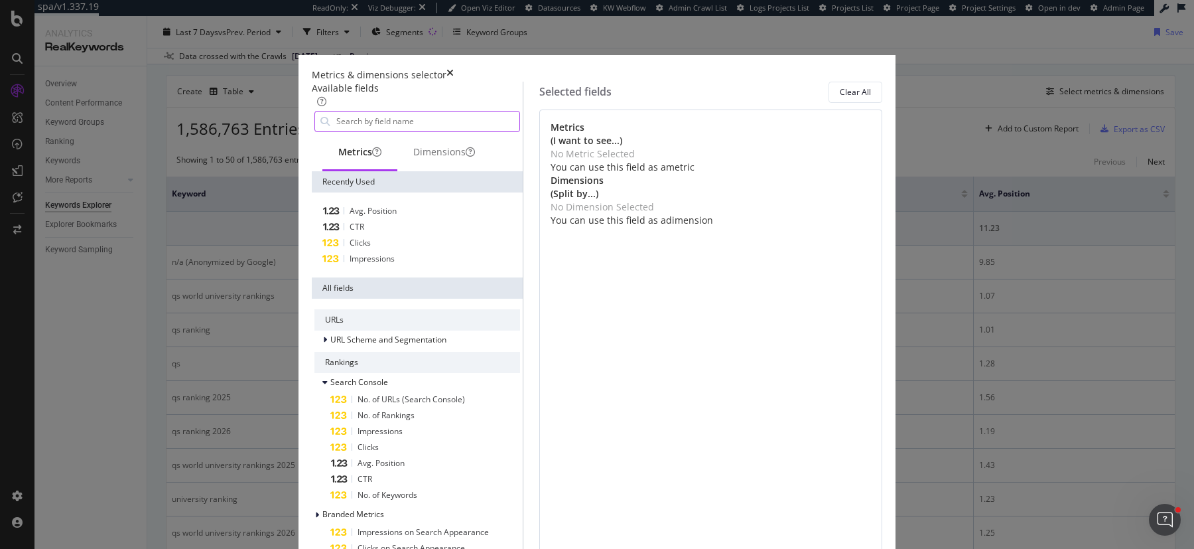
click at [520, 114] on input "modal" at bounding box center [427, 121] width 184 height 20
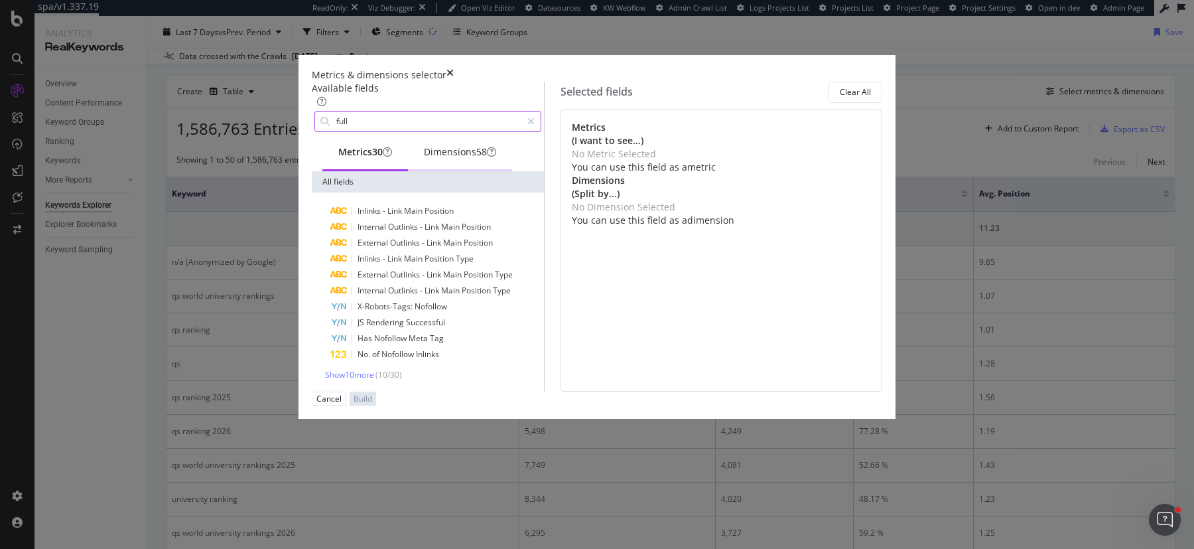
type input "full"
click at [478, 157] on div "Dimensions 58" at bounding box center [460, 151] width 72 height 13
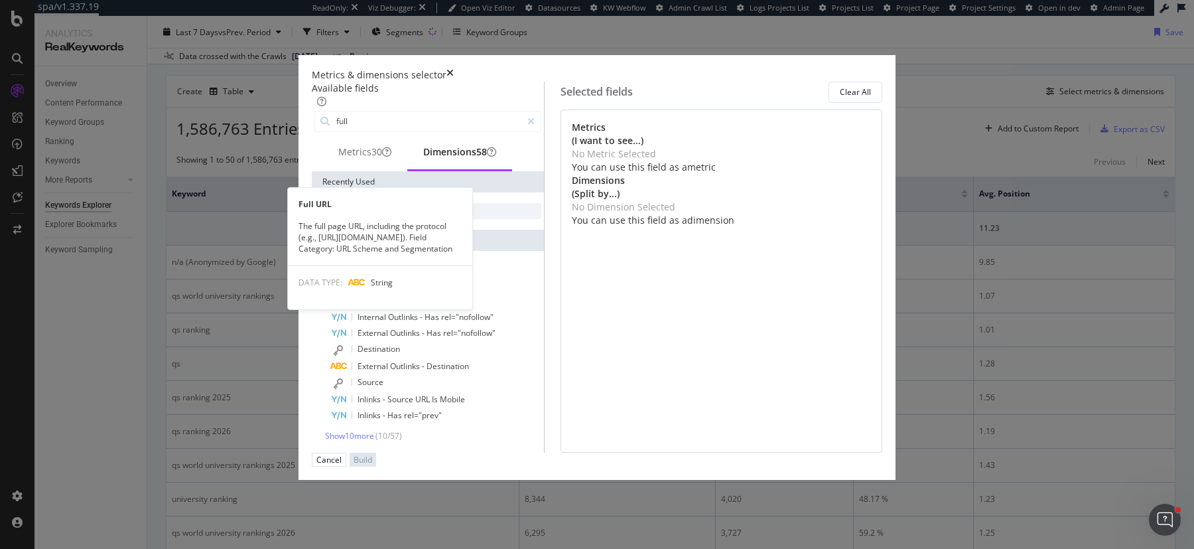
click at [449, 213] on div "Full URL" at bounding box center [428, 211] width 227 height 16
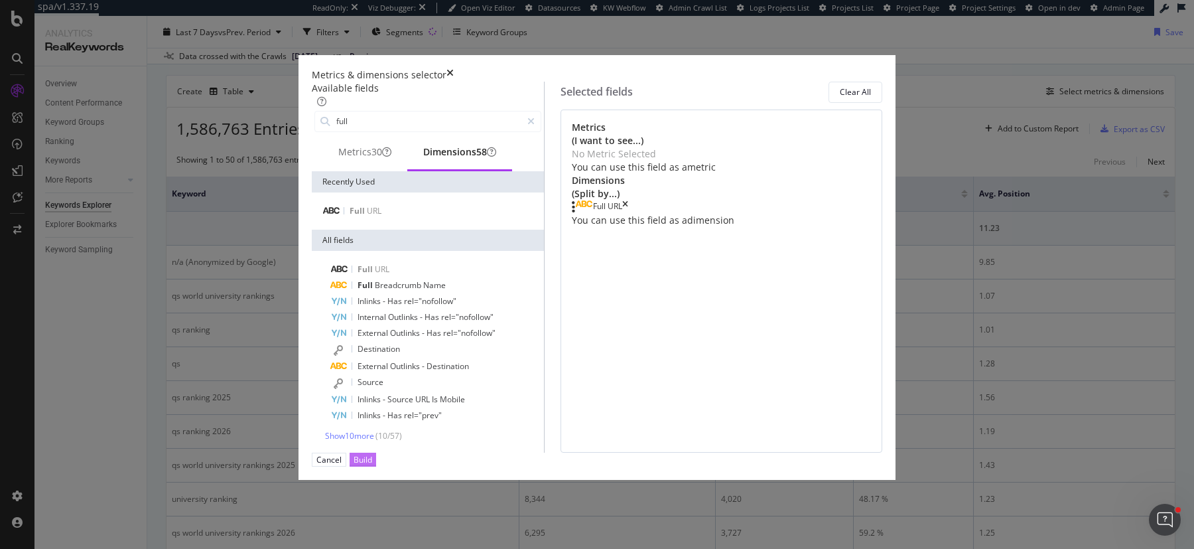
click at [372, 465] on div "Build" at bounding box center [363, 459] width 19 height 11
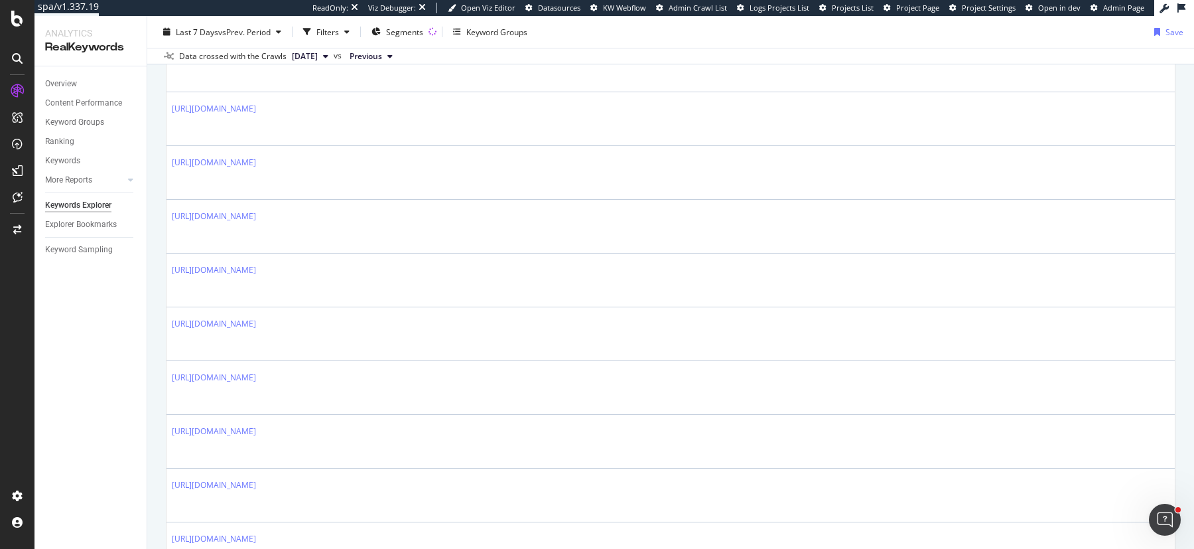
scroll to position [1868, 0]
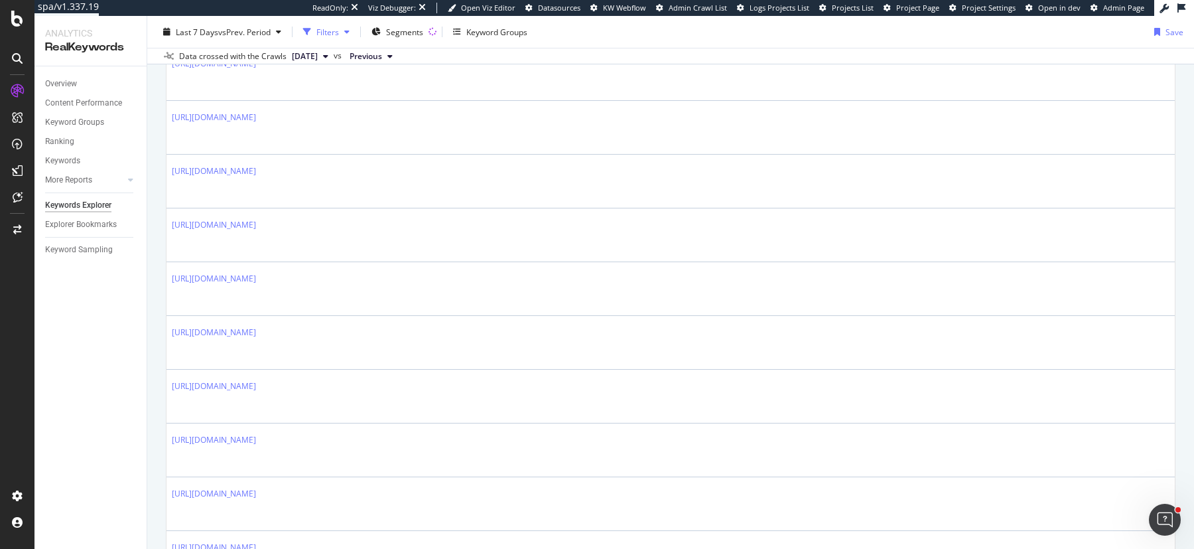
click at [342, 31] on div "button" at bounding box center [347, 32] width 16 height 8
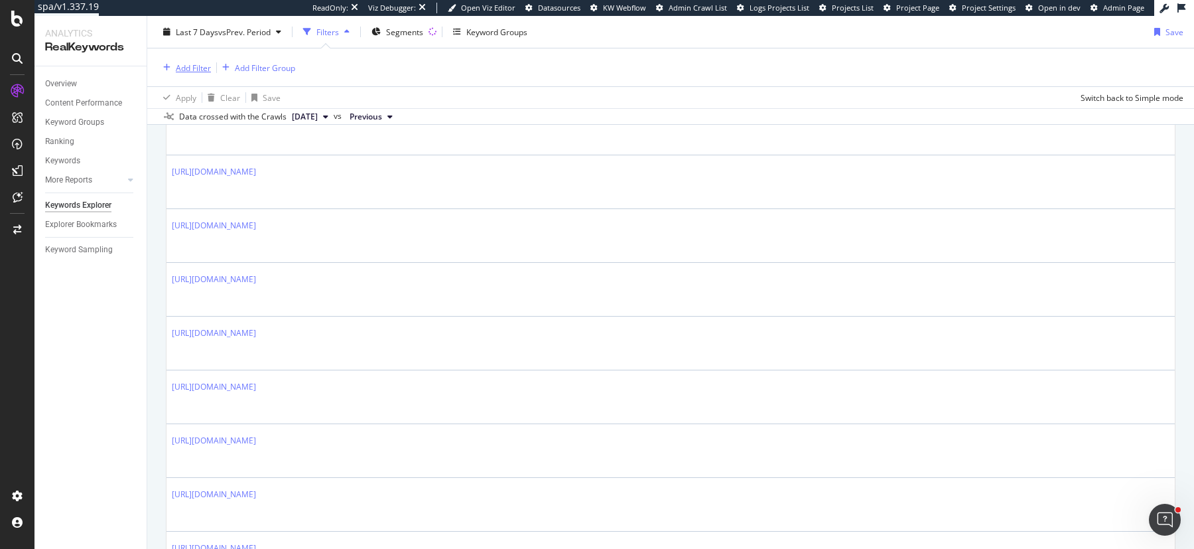
click at [190, 67] on div "Add Filter" at bounding box center [193, 67] width 35 height 11
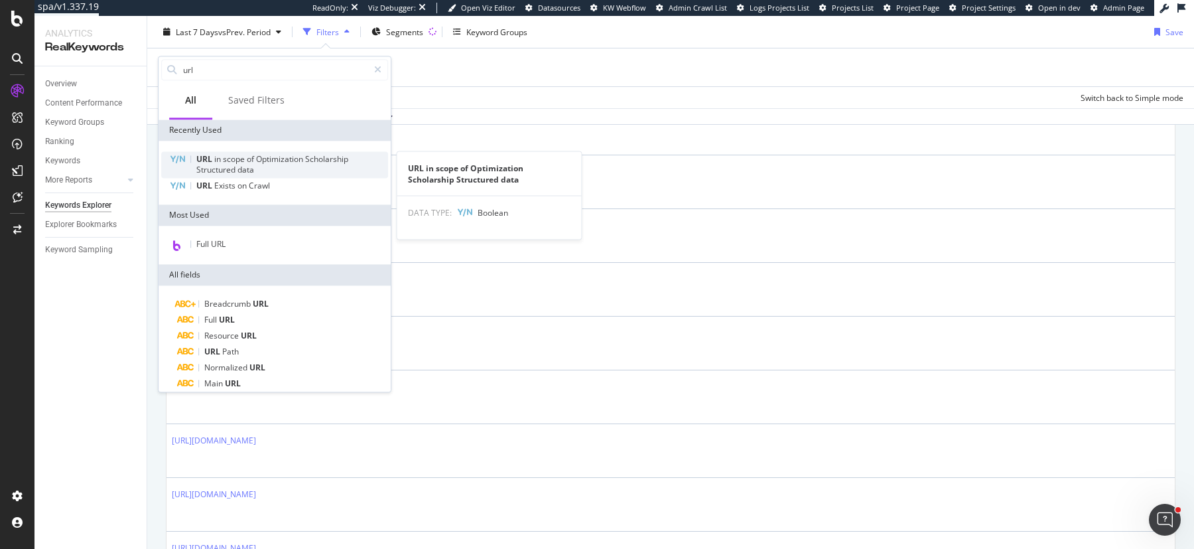
type input "url"
click at [238, 157] on span "scope" at bounding box center [235, 158] width 24 height 11
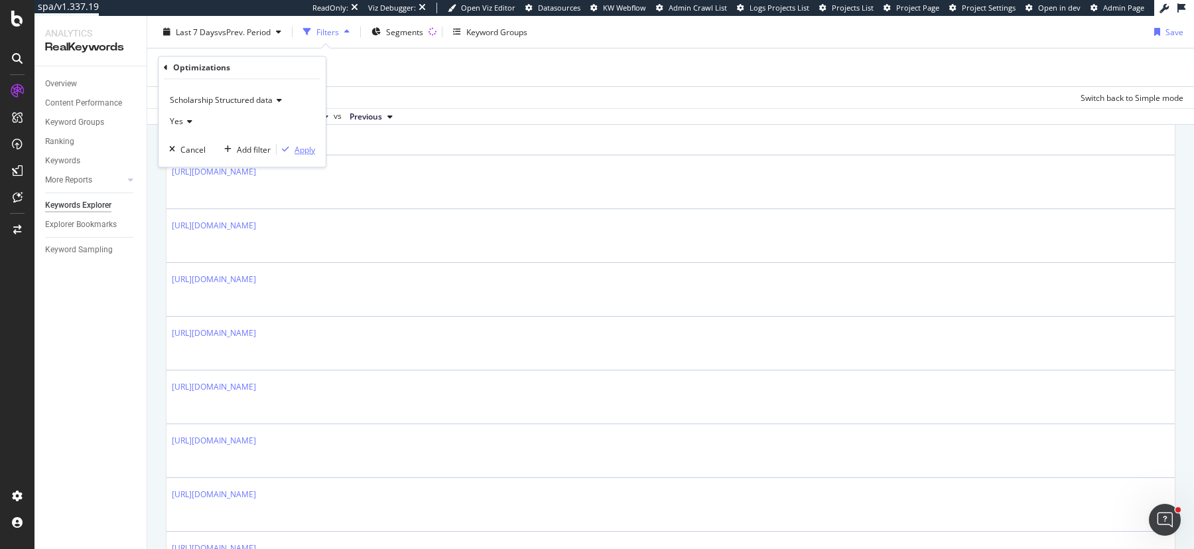
click at [300, 146] on div "Apply" at bounding box center [305, 149] width 21 height 11
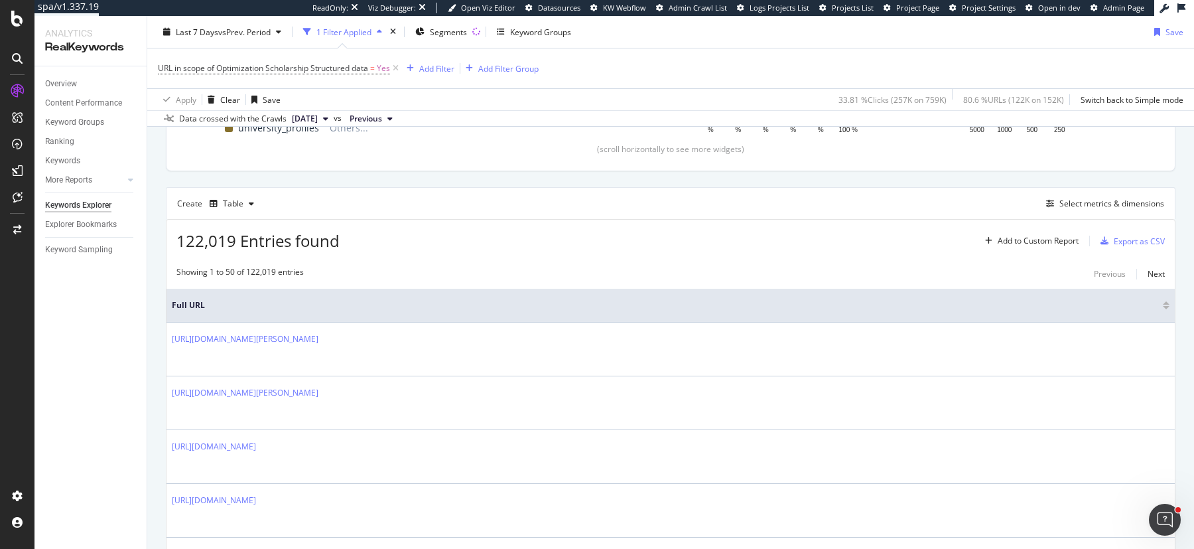
scroll to position [307, 0]
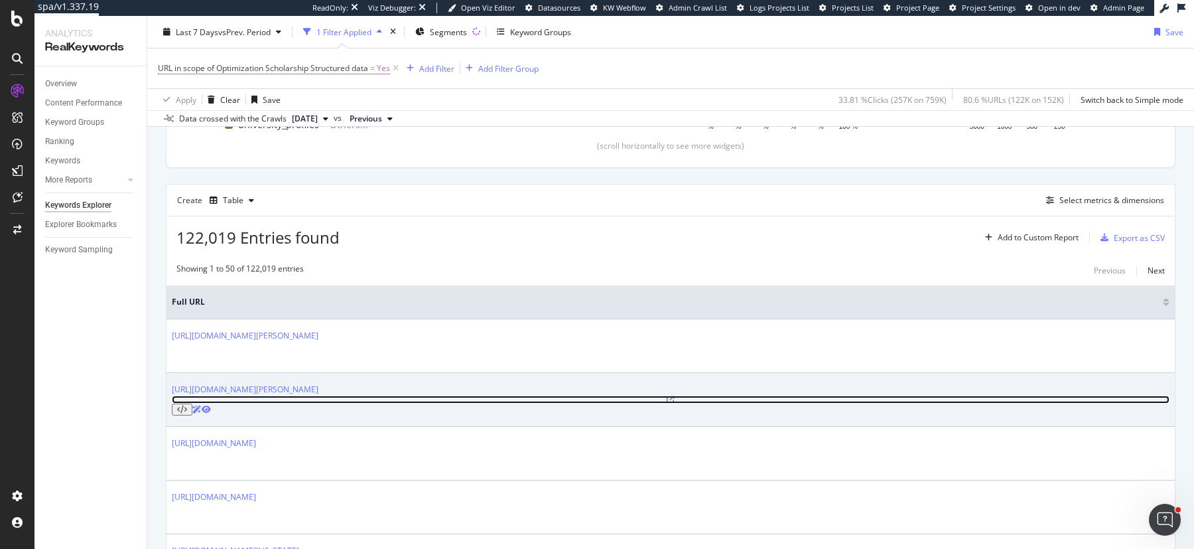
click at [667, 395] on icon at bounding box center [671, 399] width 8 height 8
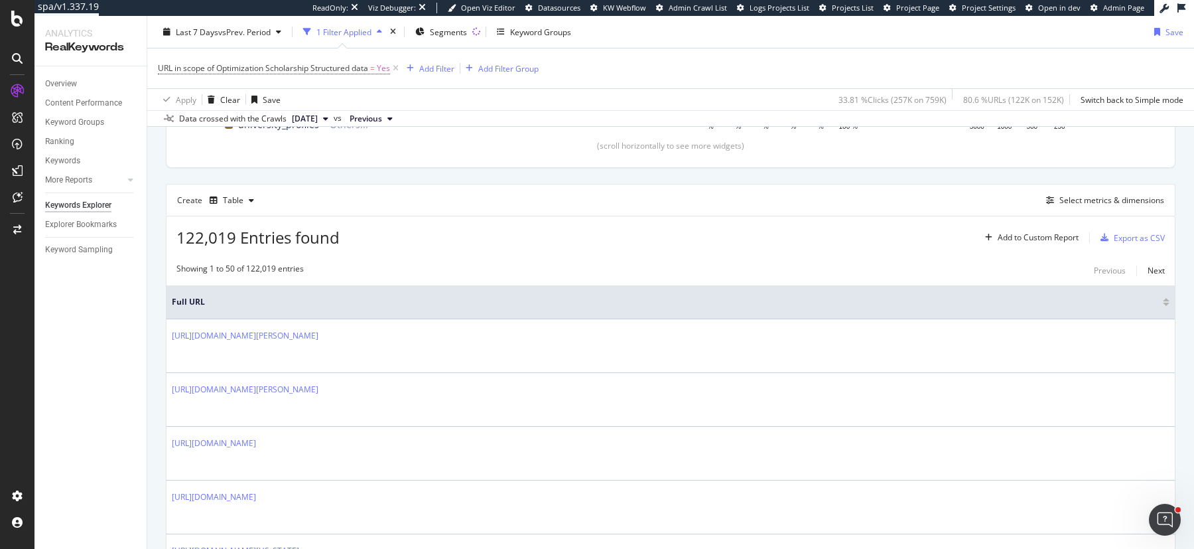
click at [909, 65] on div "URL in scope of Optimization Scholarship Structured data = Yes Add Filter Add F…" at bounding box center [671, 68] width 1026 height 40
